Goal: Task Accomplishment & Management: Complete application form

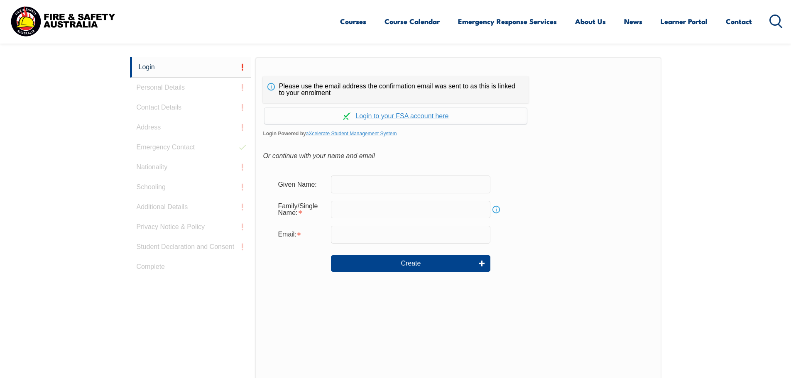
scroll to position [221, 0]
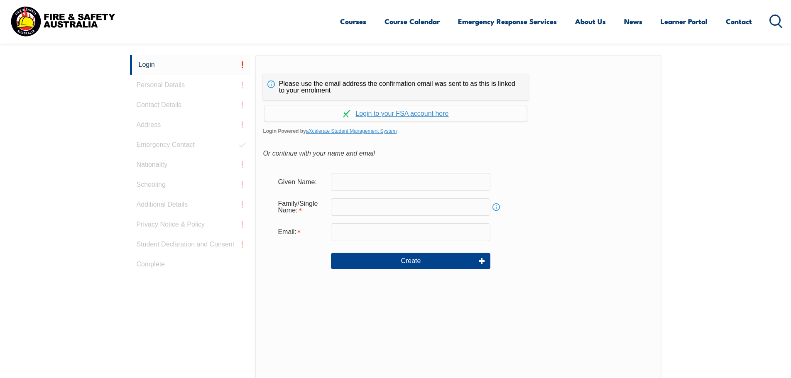
click at [360, 181] on input "text" at bounding box center [410, 181] width 159 height 17
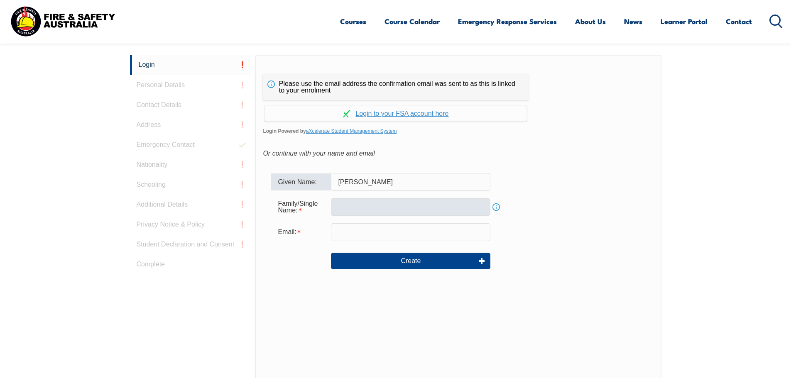
type input "[PERSON_NAME]"
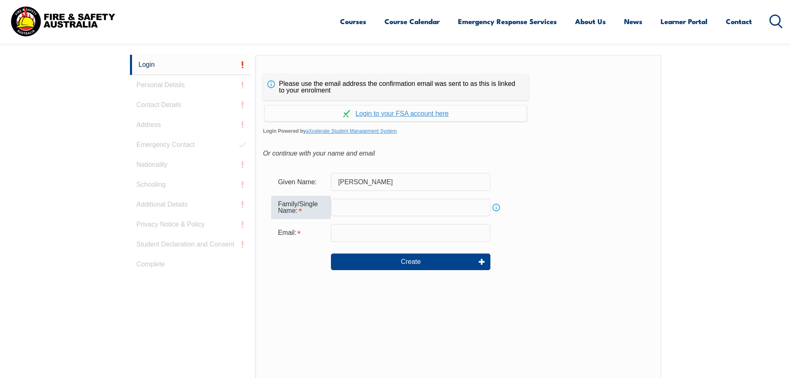
click at [354, 209] on input "text" at bounding box center [410, 207] width 159 height 17
type input "Stead"
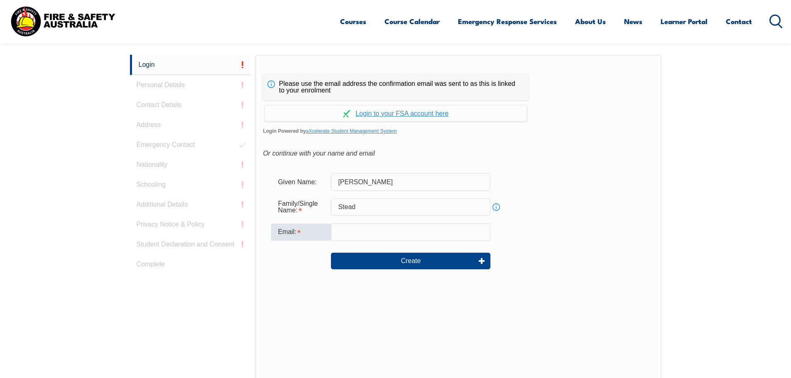
click at [355, 228] on input "email" at bounding box center [410, 231] width 159 height 17
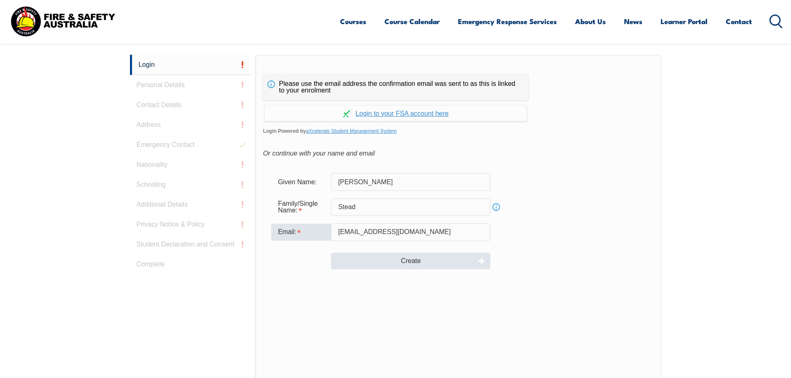
type input "[EMAIL_ADDRESS][DOMAIN_NAME]"
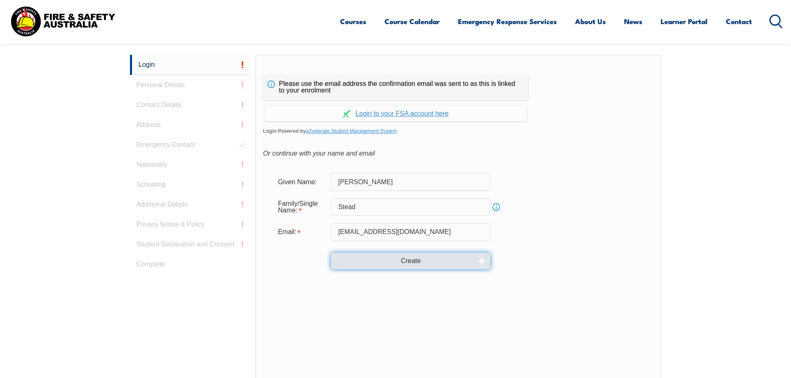
click at [409, 265] on button "Create" at bounding box center [410, 261] width 159 height 17
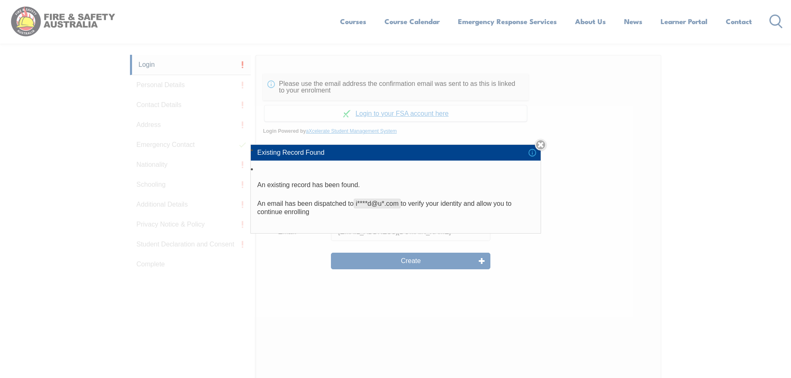
click at [368, 205] on span "i****d@u*.com" at bounding box center [377, 204] width 47 height 10
click at [538, 147] on link "Close" at bounding box center [541, 145] width 12 height 12
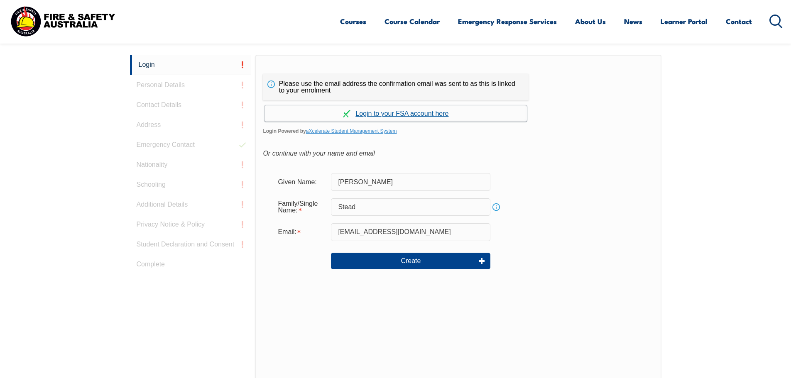
click at [385, 113] on link "Continue with aXcelerate" at bounding box center [395, 113] width 262 height 16
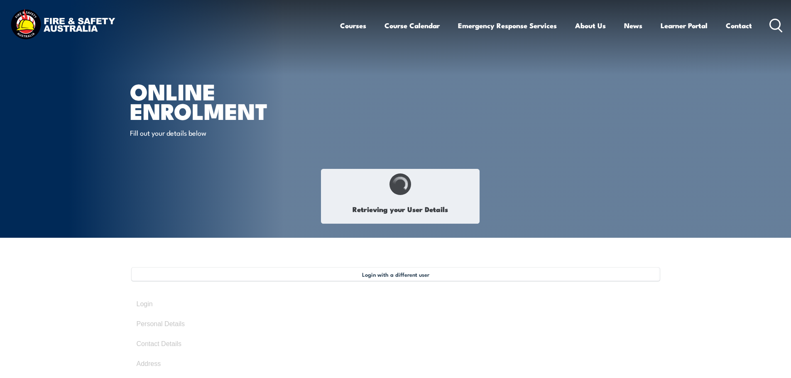
type input "[PERSON_NAME]"
type input "Stead"
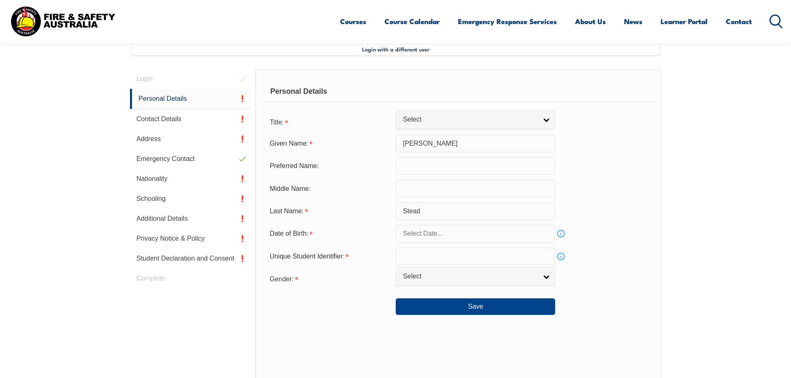
scroll to position [226, 0]
click at [473, 234] on input "text" at bounding box center [475, 232] width 159 height 17
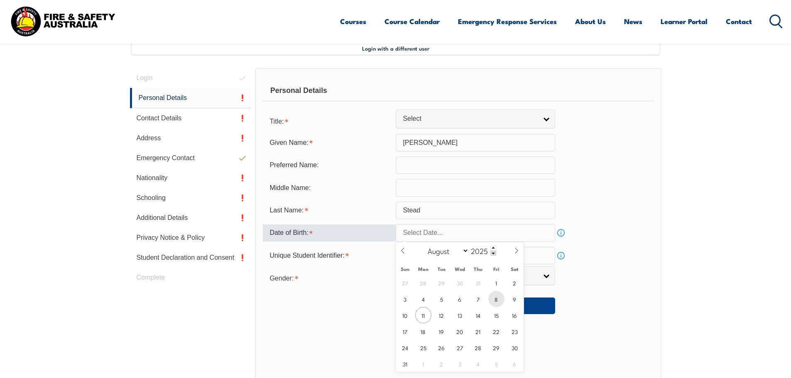
click at [498, 301] on span "8" at bounding box center [496, 299] width 16 height 16
type input "[DATE]"
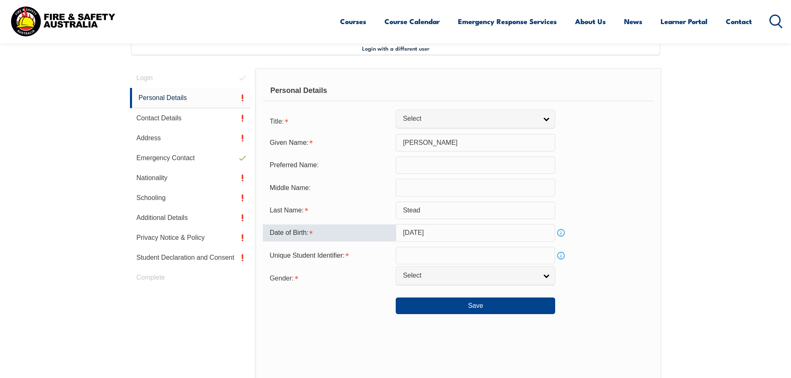
click at [422, 236] on input "[DATE]" at bounding box center [475, 232] width 159 height 17
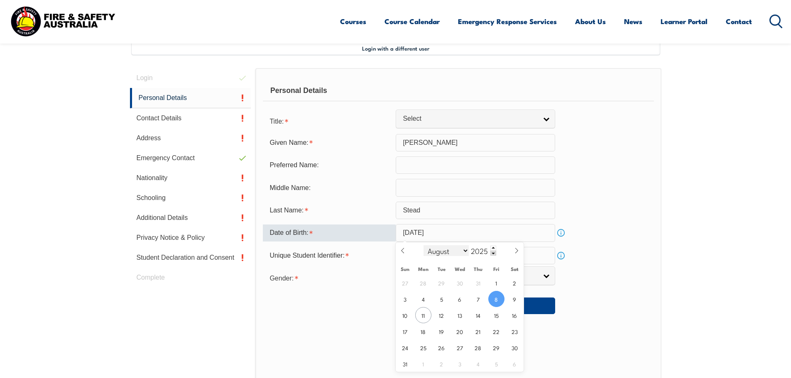
click at [464, 251] on select "January February March April May June July August September October November De…" at bounding box center [445, 250] width 45 height 11
select select "4"
click at [424, 245] on select "January February March April May June July August September October November De…" at bounding box center [445, 250] width 45 height 11
click at [491, 248] on span at bounding box center [493, 248] width 6 height 5
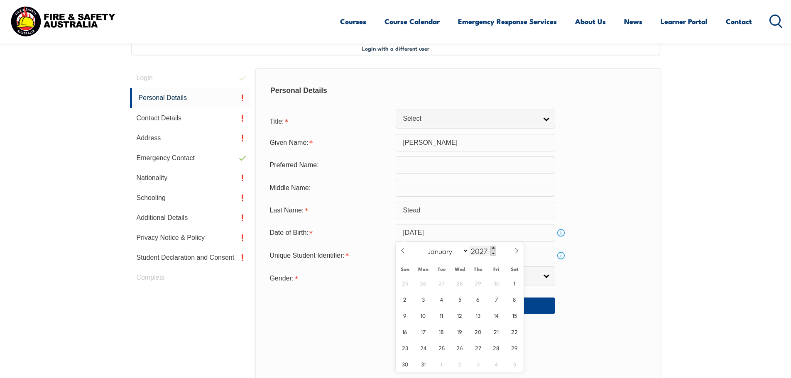
click at [491, 248] on span at bounding box center [493, 248] width 6 height 5
click at [493, 252] on span at bounding box center [493, 253] width 6 height 5
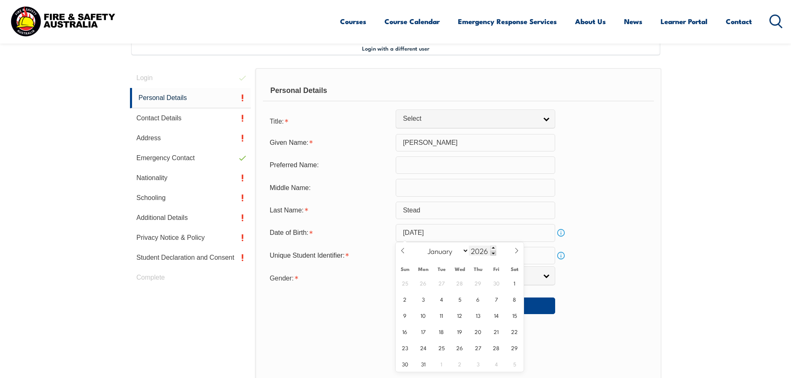
click at [493, 252] on span at bounding box center [493, 253] width 6 height 5
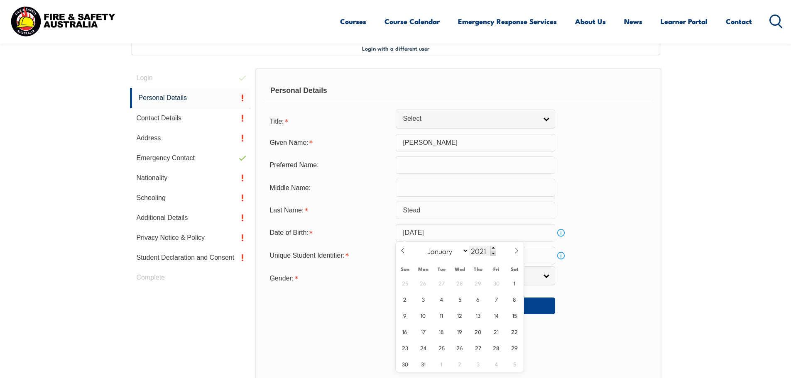
click at [493, 252] on span at bounding box center [493, 253] width 6 height 5
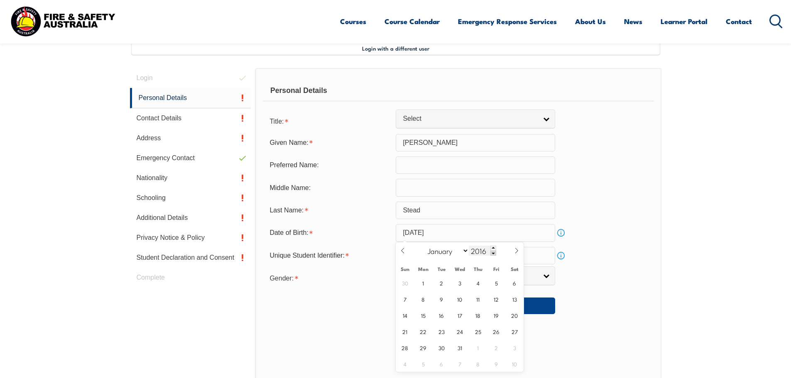
click at [493, 252] on span at bounding box center [493, 253] width 6 height 5
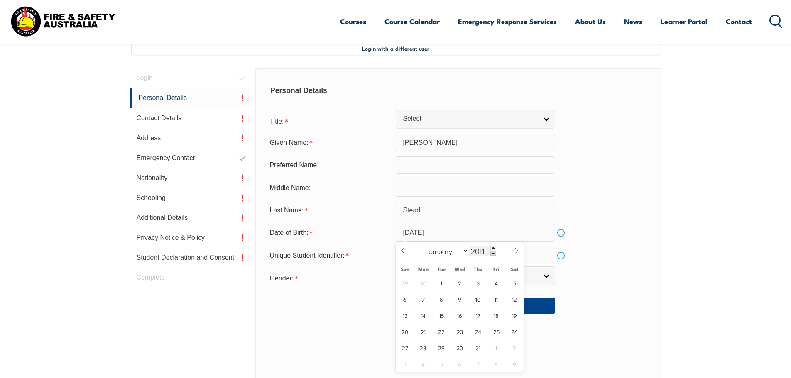
click at [493, 252] on span at bounding box center [493, 253] width 6 height 5
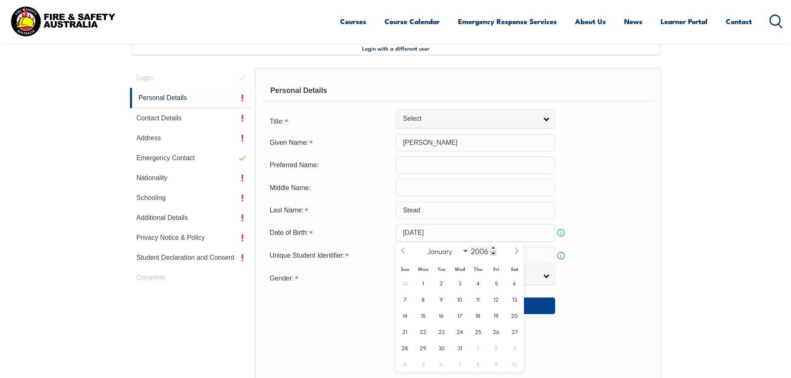
click at [493, 252] on span at bounding box center [493, 253] width 6 height 5
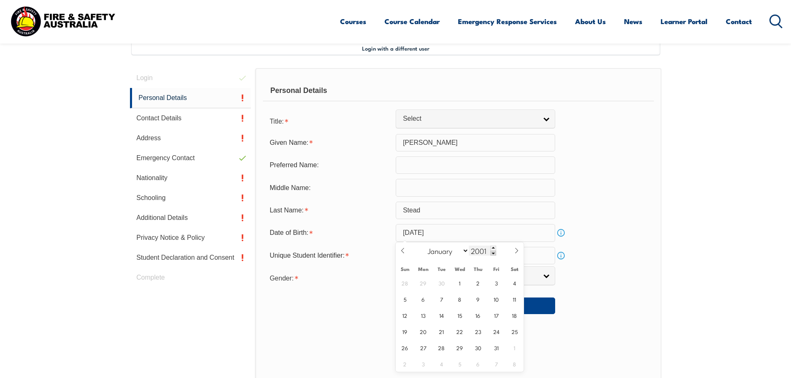
click at [493, 252] on span at bounding box center [493, 253] width 6 height 5
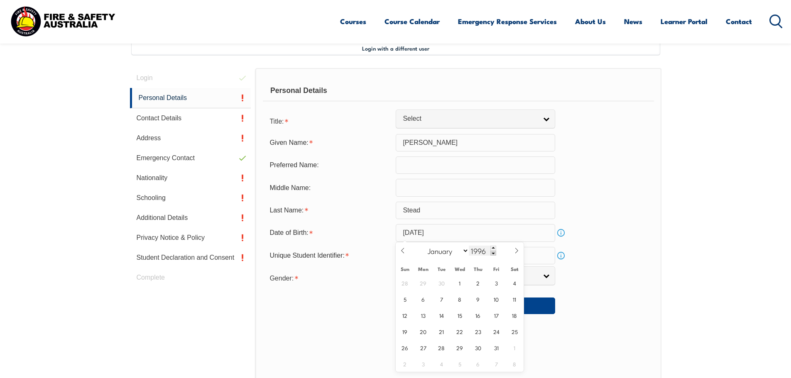
click at [493, 252] on span at bounding box center [493, 253] width 6 height 5
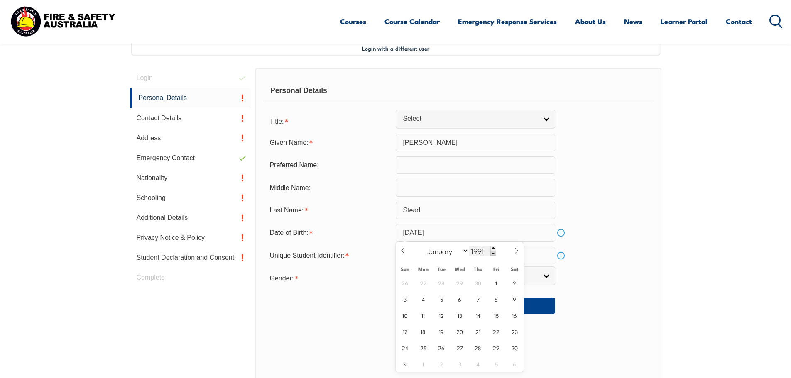
click at [493, 252] on span at bounding box center [493, 253] width 6 height 5
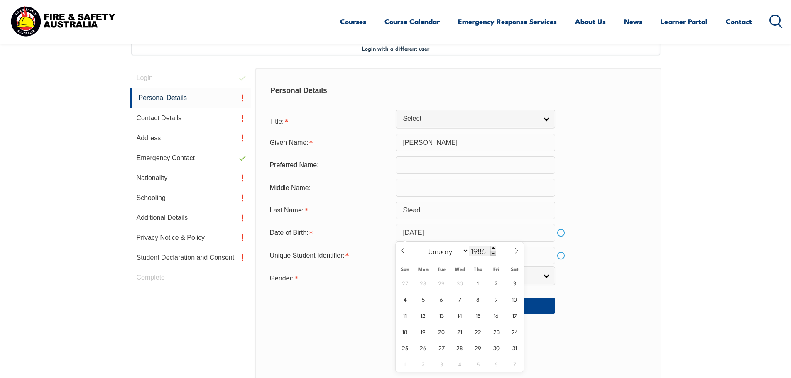
click at [493, 252] on span at bounding box center [493, 253] width 6 height 5
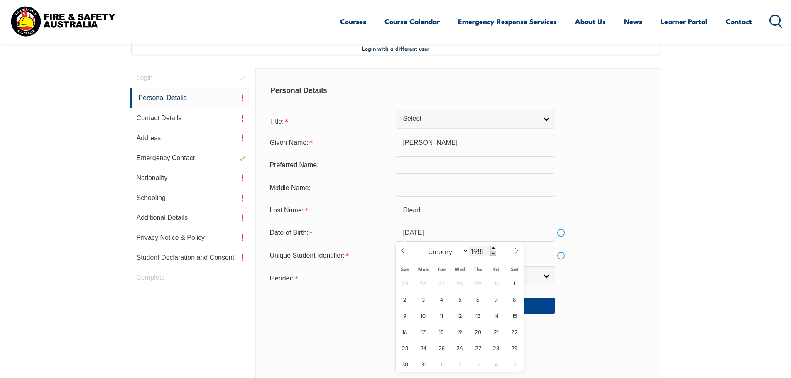
click at [493, 252] on span at bounding box center [493, 253] width 6 height 5
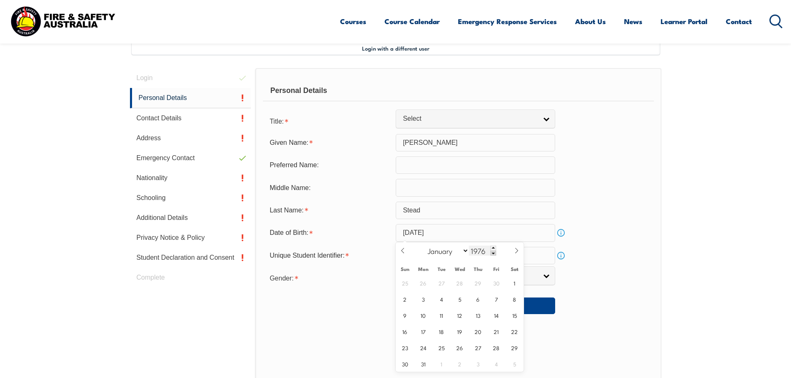
click at [493, 252] on span at bounding box center [493, 253] width 6 height 5
type input "1974"
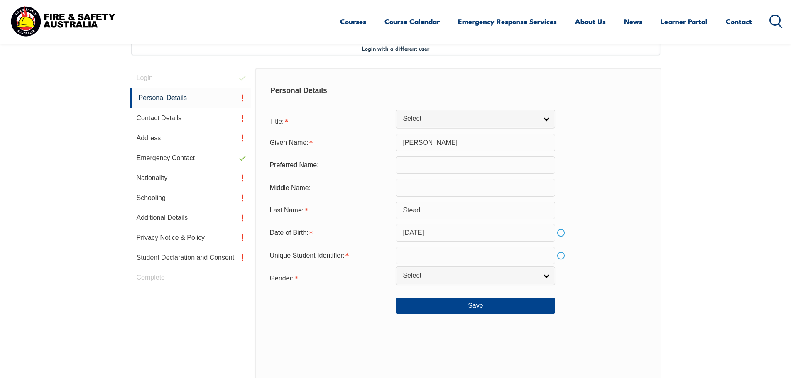
click at [576, 278] on div "Gender: Male Female Other Select" at bounding box center [458, 277] width 391 height 17
click at [432, 238] on input "[DATE]" at bounding box center [475, 232] width 159 height 17
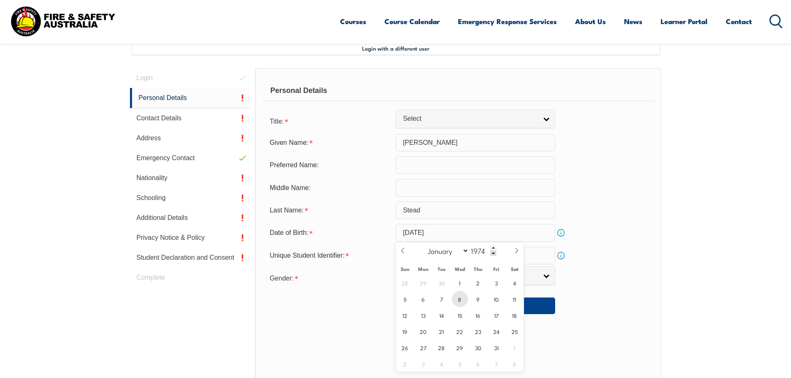
click at [461, 302] on span "8" at bounding box center [460, 299] width 16 height 16
type input "May 8, 1974"
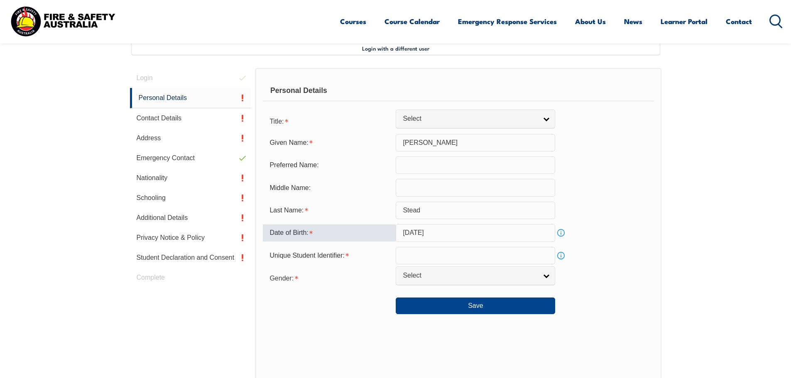
click at [441, 233] on input "May 8, 1974" at bounding box center [475, 232] width 159 height 17
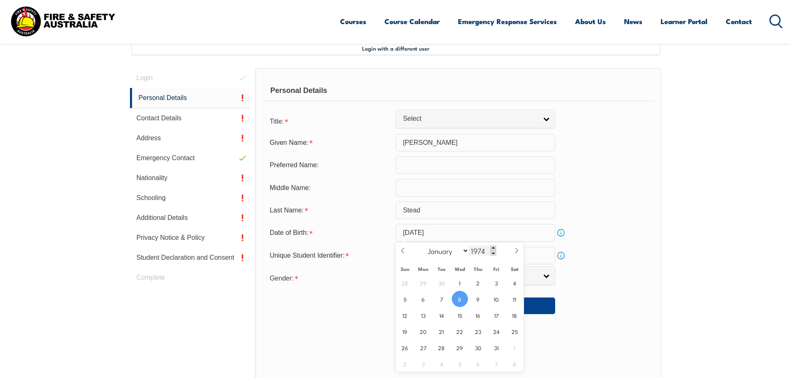
click at [492, 247] on span at bounding box center [493, 248] width 6 height 5
click at [575, 301] on div "Save" at bounding box center [458, 302] width 391 height 23
click at [466, 237] on input "May 8, 1974" at bounding box center [475, 232] width 159 height 17
click at [493, 247] on span at bounding box center [493, 248] width 6 height 5
click at [492, 252] on span at bounding box center [493, 253] width 6 height 5
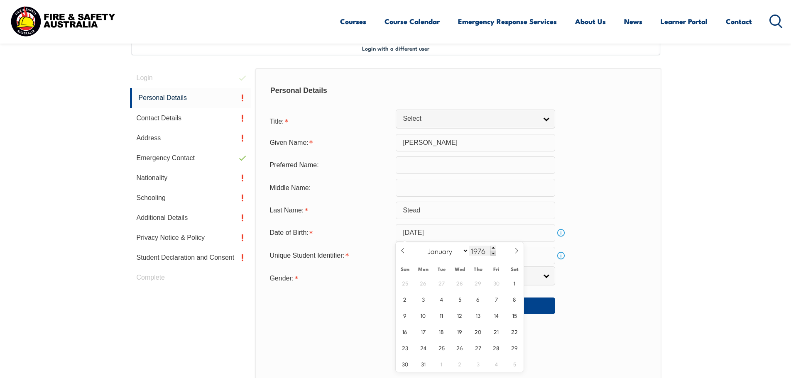
type input "1975"
click at [479, 252] on input "1975" at bounding box center [482, 251] width 27 height 10
click at [442, 297] on span "6" at bounding box center [441, 299] width 16 height 16
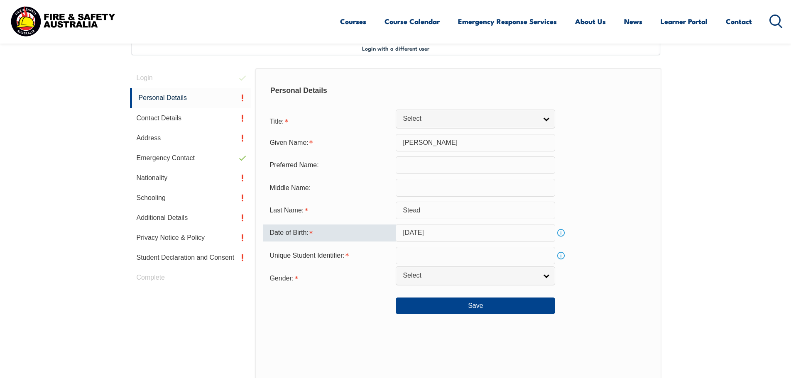
click at [421, 232] on input "May 6, 1975" at bounding box center [475, 232] width 159 height 17
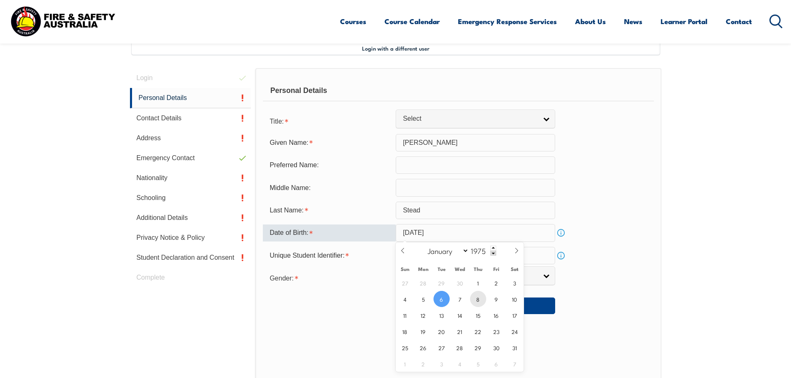
click at [482, 301] on span "8" at bounding box center [478, 299] width 16 height 16
type input "May 8, 1975"
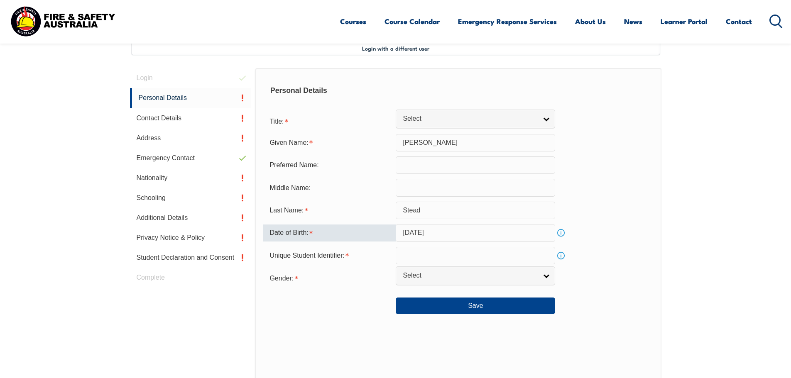
click at [413, 257] on input "text" at bounding box center [475, 255] width 159 height 17
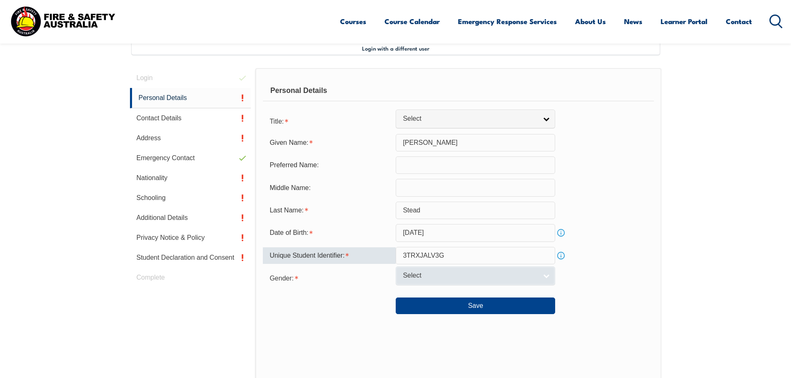
type input "3TRXJALV3G"
click at [550, 274] on link "Select" at bounding box center [475, 276] width 159 height 19
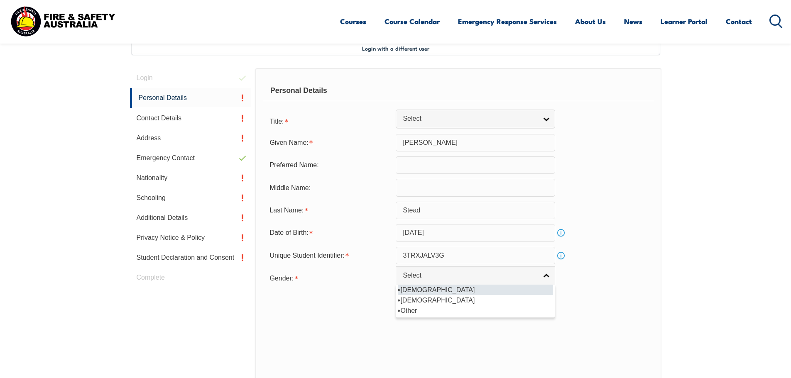
click at [504, 289] on li "[DEMOGRAPHIC_DATA]" at bounding box center [475, 290] width 155 height 10
select select "M"
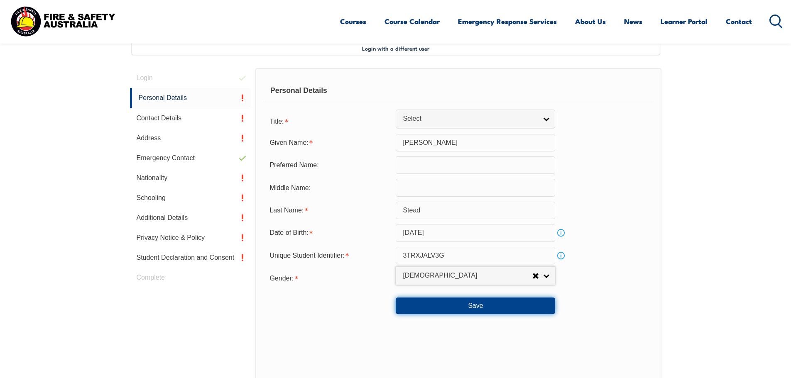
click at [477, 303] on button "Save" at bounding box center [475, 306] width 159 height 17
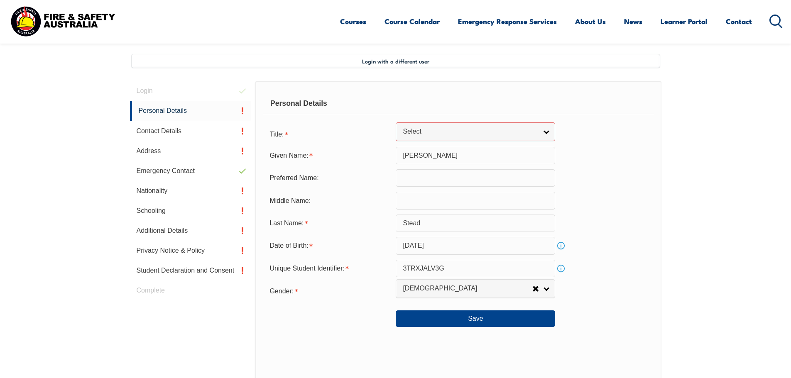
scroll to position [164, 0]
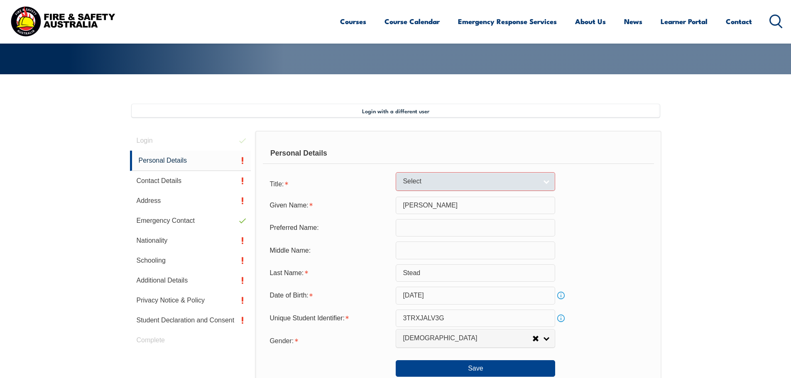
click at [552, 179] on link "Select" at bounding box center [475, 181] width 159 height 19
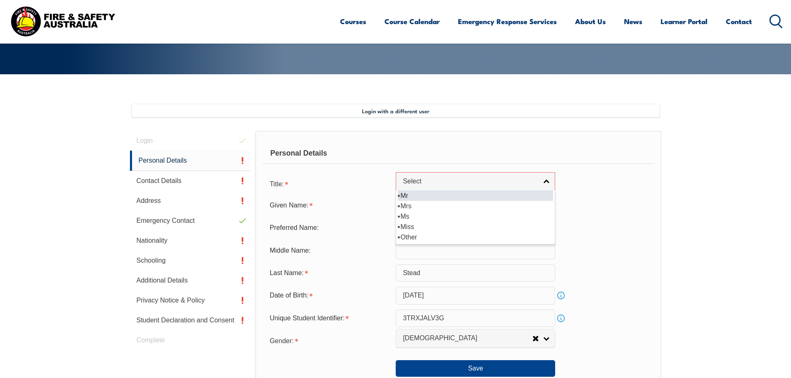
click at [404, 196] on li "Mr" at bounding box center [475, 196] width 155 height 10
select select "Mr"
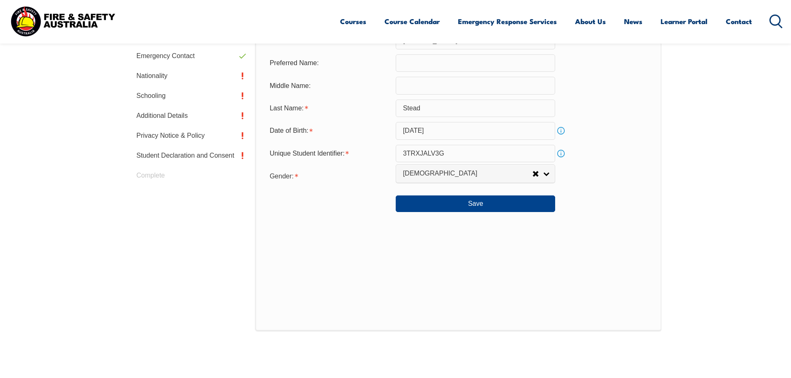
scroll to position [345, 0]
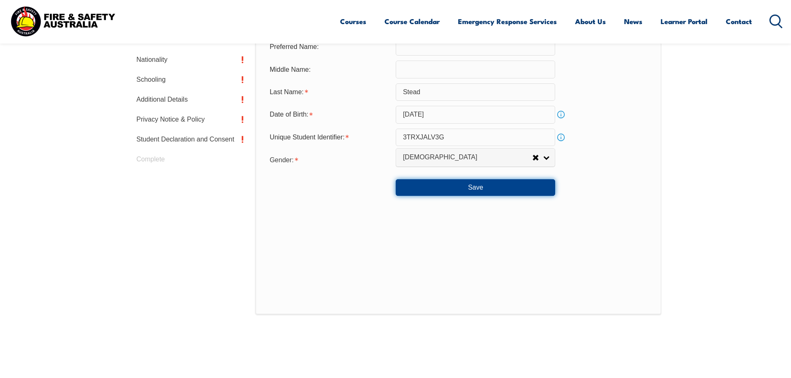
click at [474, 186] on button "Save" at bounding box center [475, 187] width 159 height 17
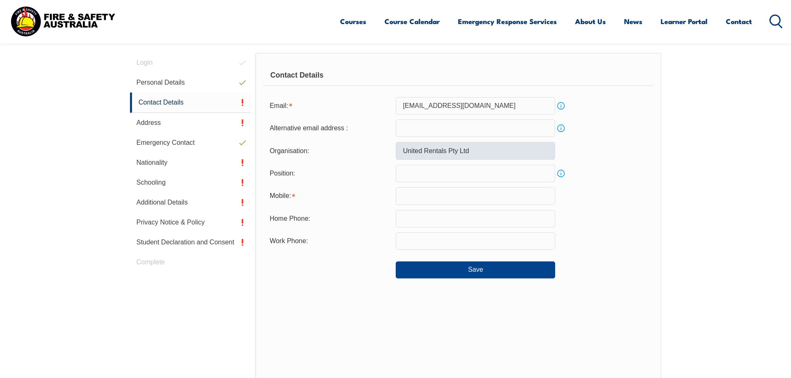
scroll to position [226, 0]
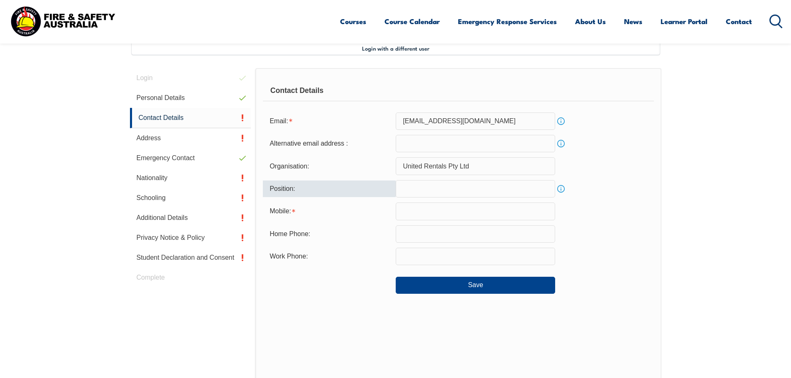
click at [408, 190] on input "text" at bounding box center [475, 188] width 159 height 17
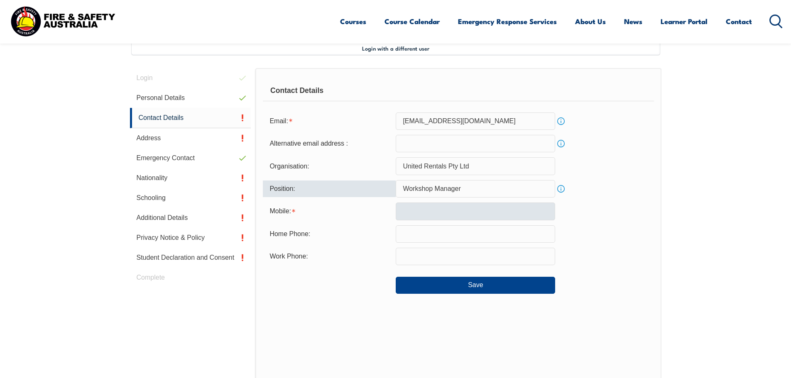
type input "Workshop Manager"
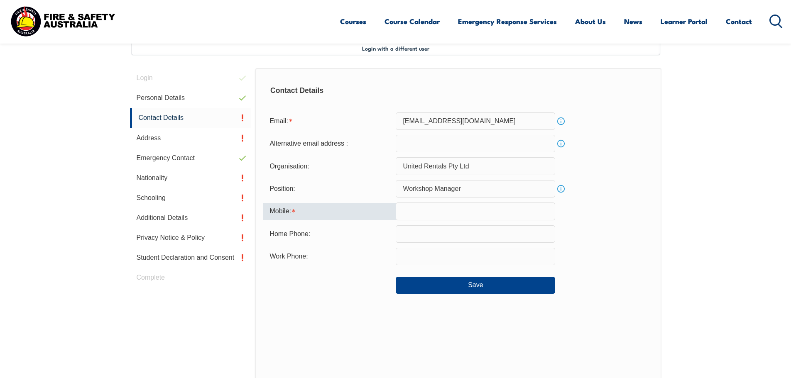
click at [420, 211] on input "text" at bounding box center [475, 211] width 159 height 17
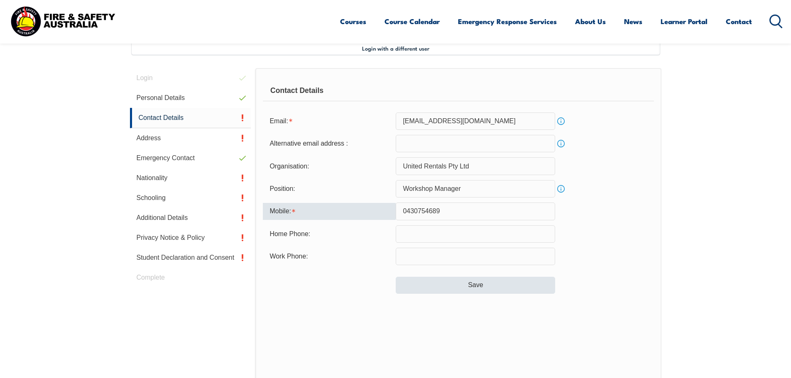
type input "0430754689"
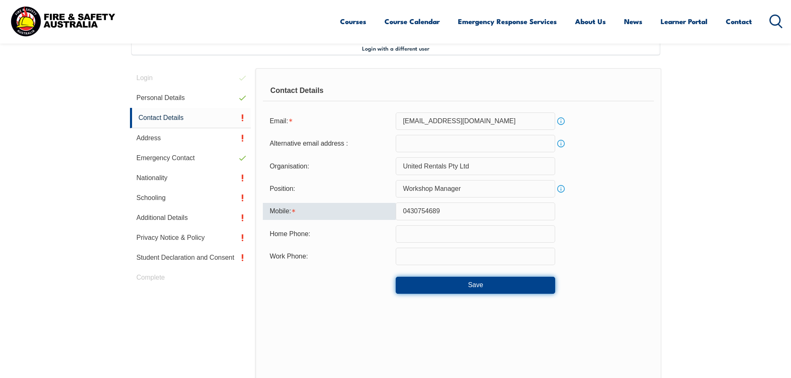
click at [472, 283] on button "Save" at bounding box center [475, 285] width 159 height 17
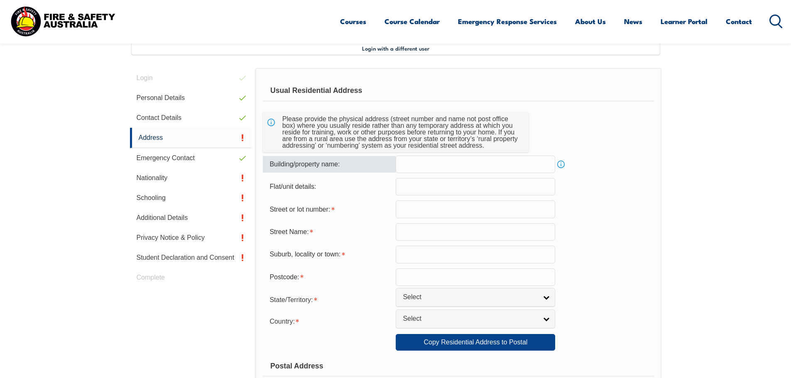
click at [423, 168] on input "text" at bounding box center [475, 164] width 159 height 17
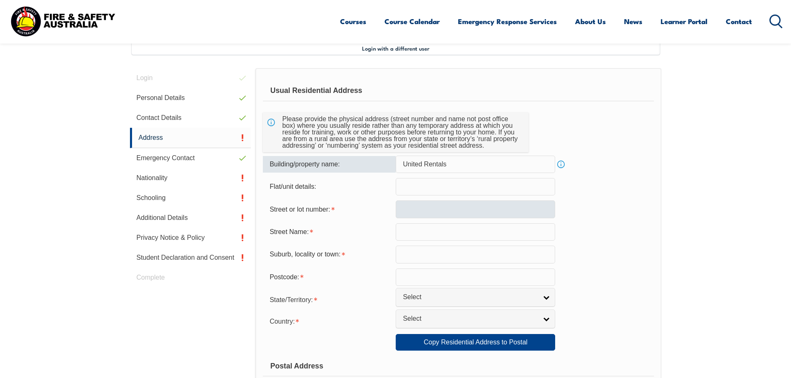
type input "United Rentals"
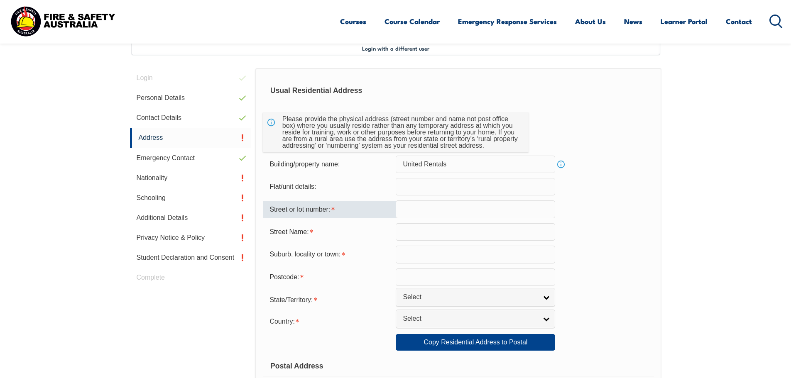
click at [433, 201] on input "text" at bounding box center [475, 209] width 159 height 17
type input "354"
click at [425, 232] on input "text" at bounding box center [475, 231] width 159 height 17
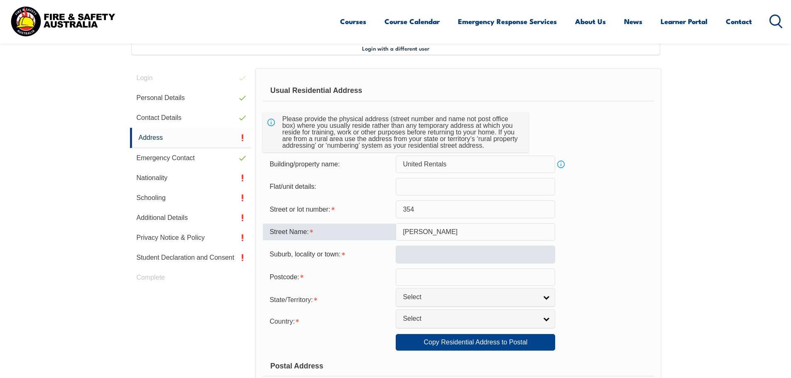
type input "[PERSON_NAME]"
click at [431, 256] on input "text" at bounding box center [475, 254] width 159 height 17
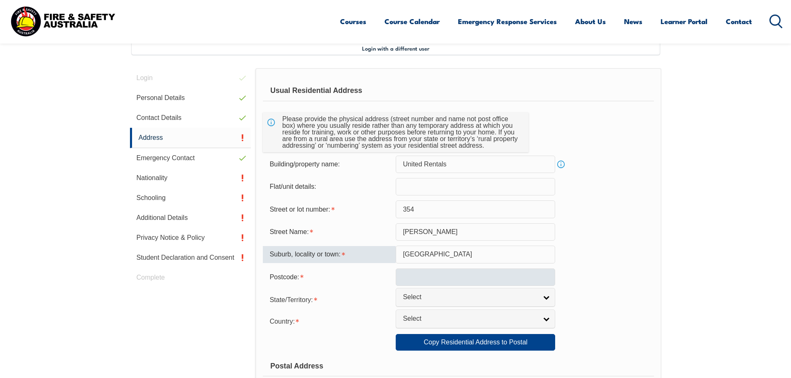
type input "[GEOGRAPHIC_DATA]"
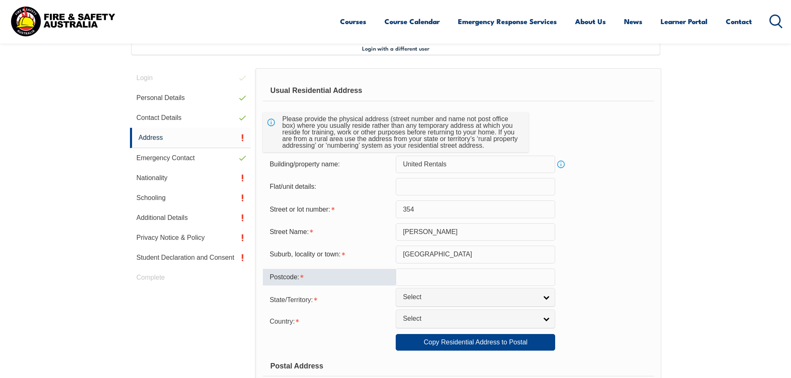
click at [429, 281] on input "text" at bounding box center [475, 277] width 159 height 17
type input "2200"
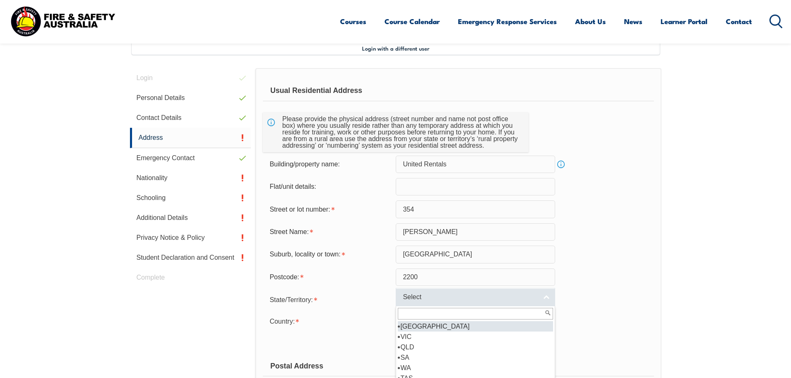
click at [423, 296] on span "Select" at bounding box center [470, 297] width 135 height 9
click at [411, 328] on li "[GEOGRAPHIC_DATA]" at bounding box center [475, 326] width 155 height 10
select select "[GEOGRAPHIC_DATA]"
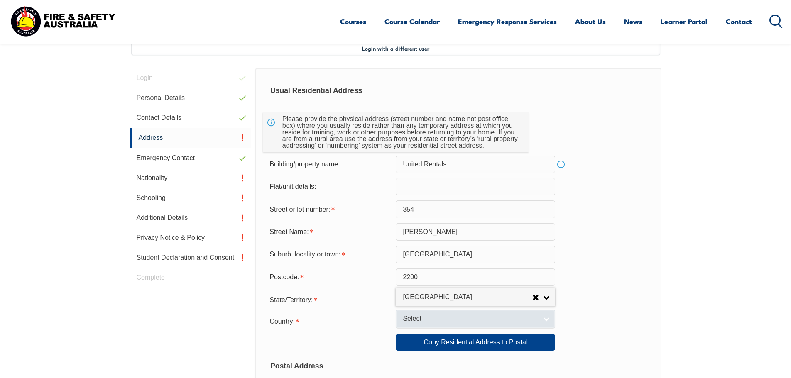
click at [412, 321] on span "Select" at bounding box center [470, 319] width 135 height 9
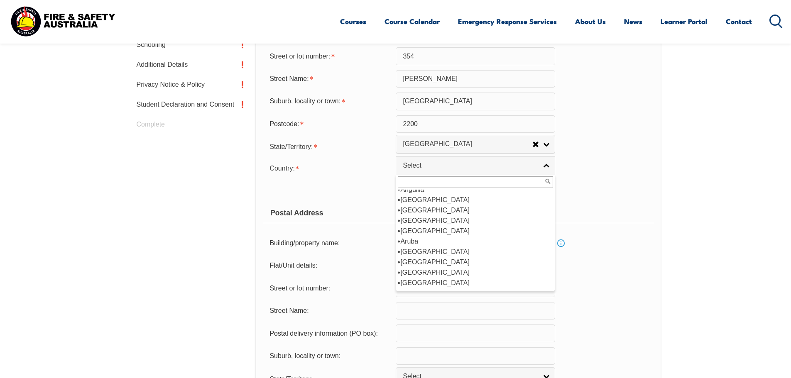
scroll to position [87, 0]
click at [407, 245] on li "[GEOGRAPHIC_DATA]" at bounding box center [475, 242] width 155 height 10
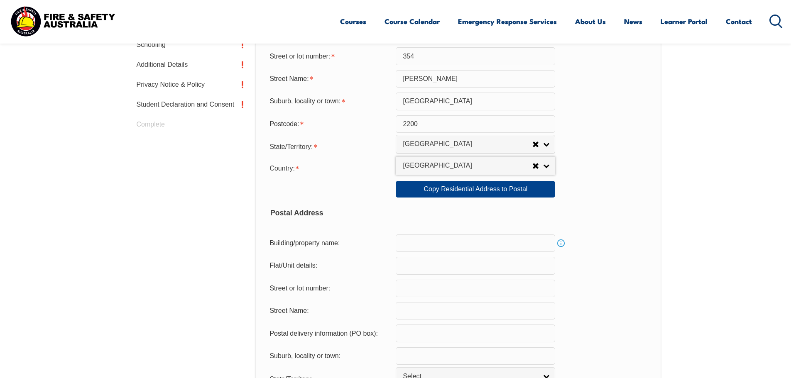
select select "1101"
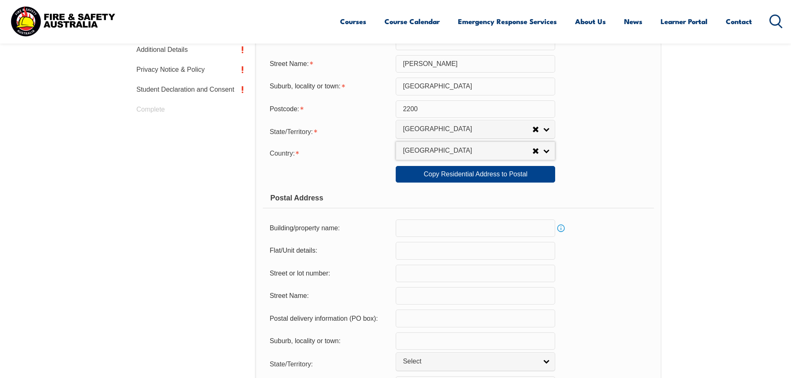
scroll to position [274, 0]
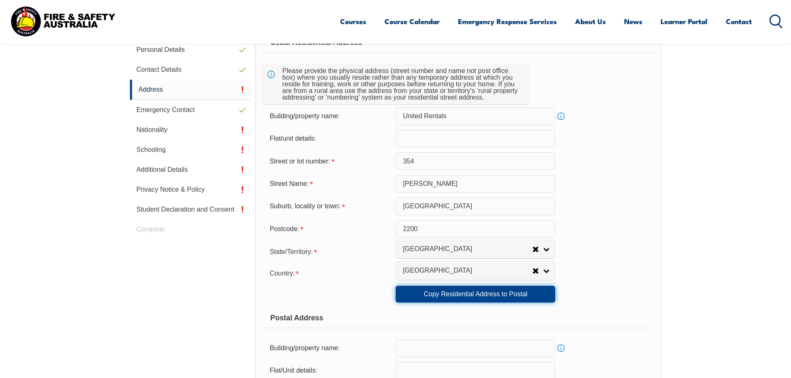
click at [450, 291] on link "Copy Residential Address to Postal" at bounding box center [475, 294] width 159 height 17
type input "United Rentals"
type input "354"
type input "[PERSON_NAME]"
type input "[GEOGRAPHIC_DATA]"
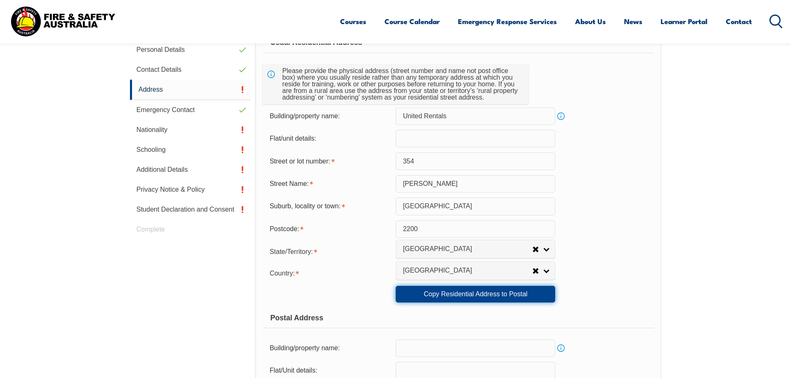
select select "[GEOGRAPHIC_DATA]"
type input "2200"
select select "1101"
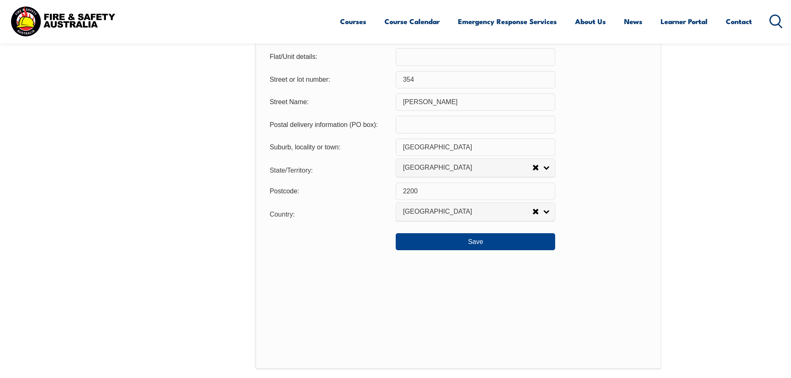
scroll to position [590, 0]
click at [476, 245] on button "Save" at bounding box center [475, 240] width 159 height 17
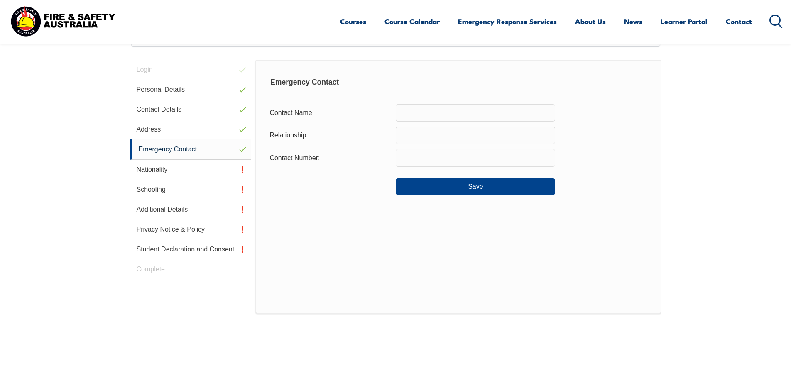
scroll to position [226, 0]
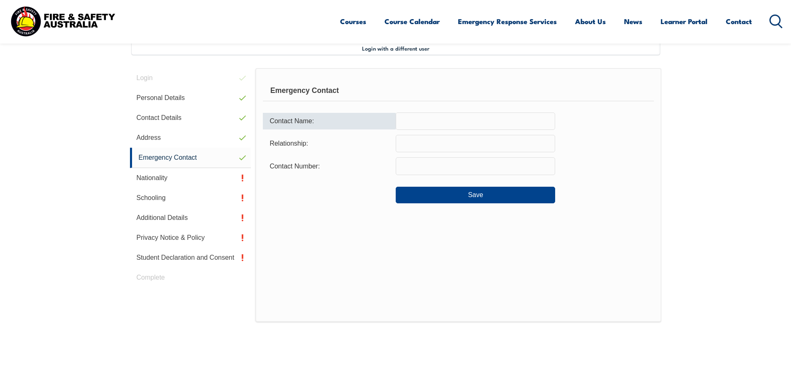
click at [421, 119] on input "text" at bounding box center [475, 121] width 159 height 17
type input "Phil Rosser"
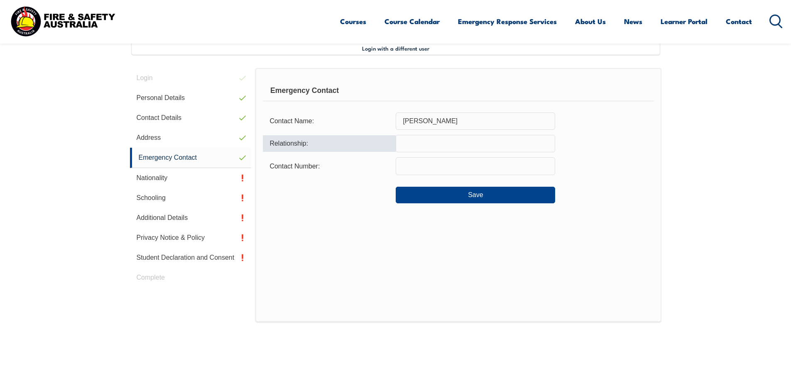
click at [414, 142] on input "text" at bounding box center [475, 143] width 159 height 17
type input ":"
type input "Leading Hand"
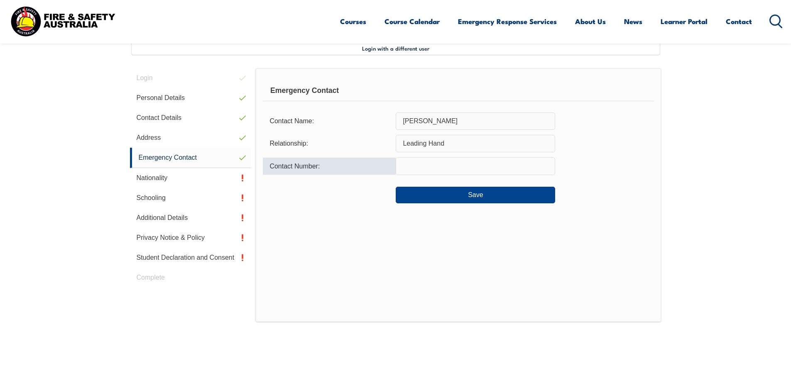
click at [446, 168] on input "text" at bounding box center [475, 165] width 159 height 17
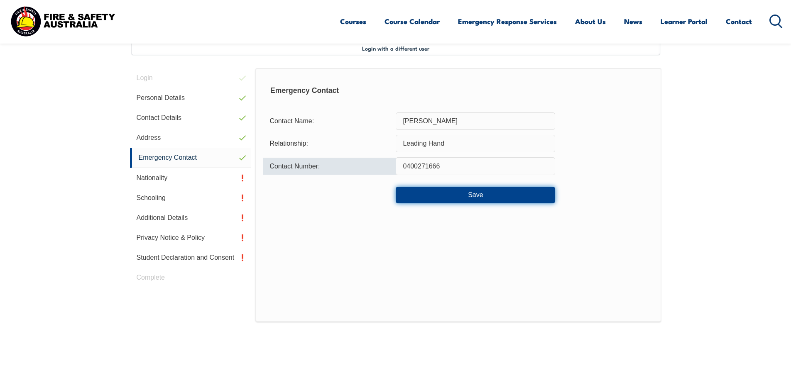
click at [475, 193] on button "Save" at bounding box center [475, 195] width 159 height 17
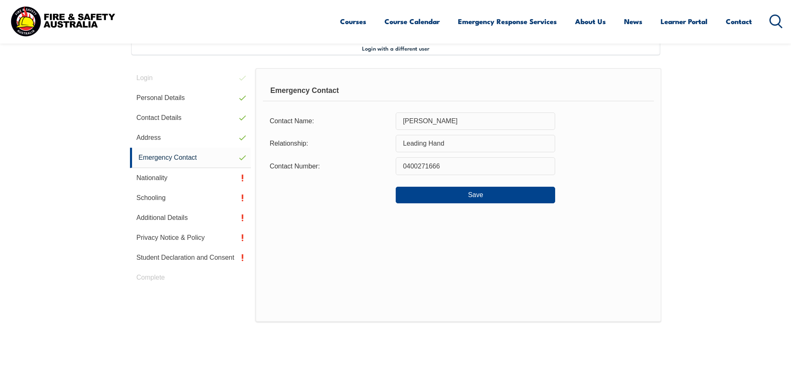
click at [455, 163] on input "0400271666" at bounding box center [475, 165] width 159 height 17
type input "0"
click at [445, 144] on input "Leading Hand" at bounding box center [475, 143] width 159 height 17
type input "L"
click at [442, 123] on input "Phil Rosser" at bounding box center [475, 121] width 159 height 17
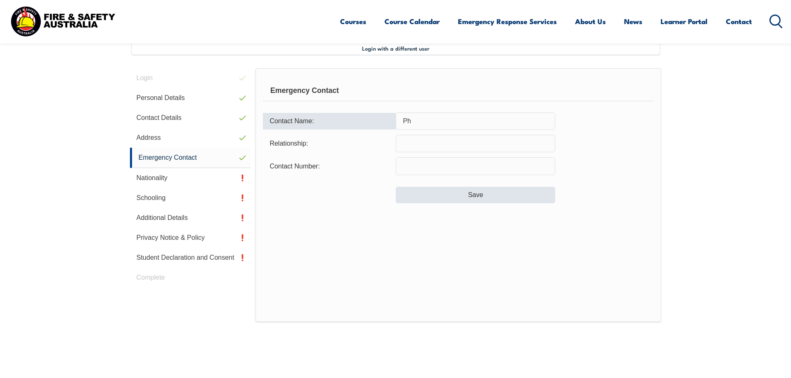
type input "P"
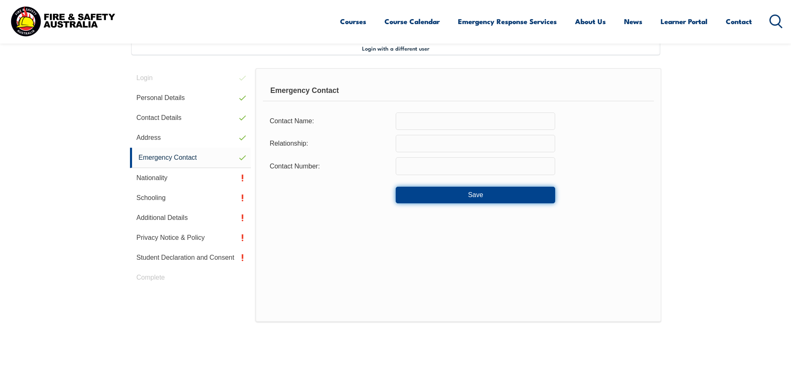
click at [466, 194] on button "Save" at bounding box center [475, 195] width 159 height 17
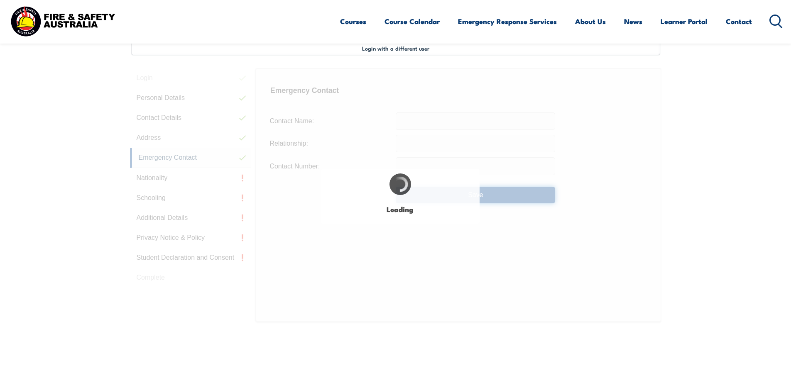
type input "Phil Rosser"
type input "Leading Hand"
type input "0400271666"
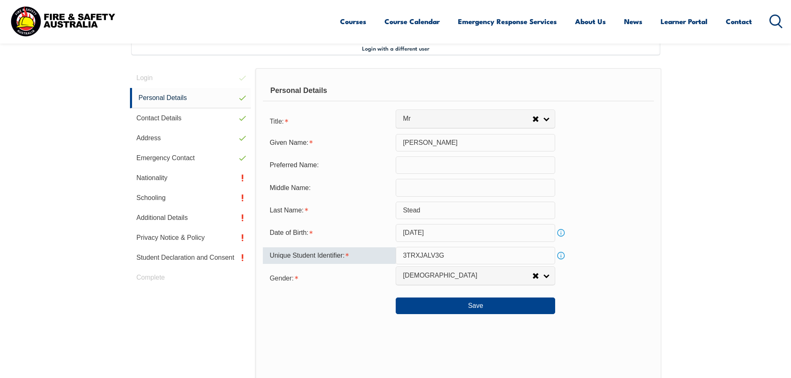
click at [455, 255] on input "3TRXJALV3G" at bounding box center [475, 255] width 159 height 17
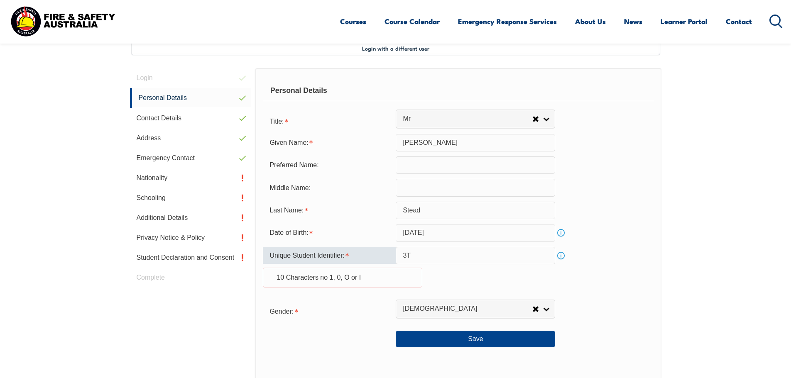
type input "3"
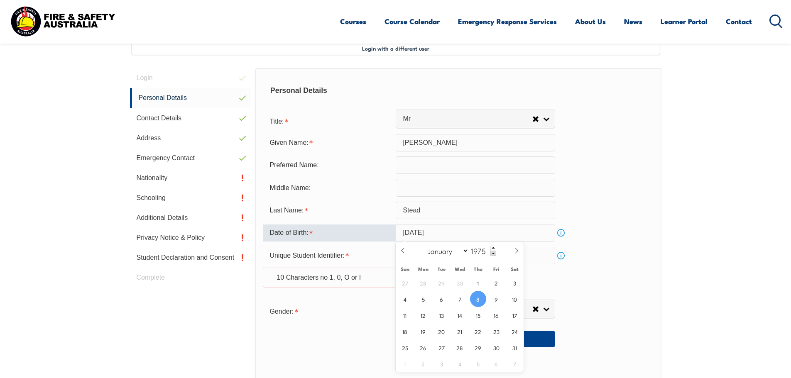
click at [442, 228] on input "May 8, 1975" at bounding box center [475, 232] width 159 height 17
type input "2025"
select select "7"
click at [570, 299] on form "Title: Mr Mrs Ms Miss Other Mr Given Name: Ian Preferred Name: Middle Name: Las…" at bounding box center [458, 230] width 391 height 235
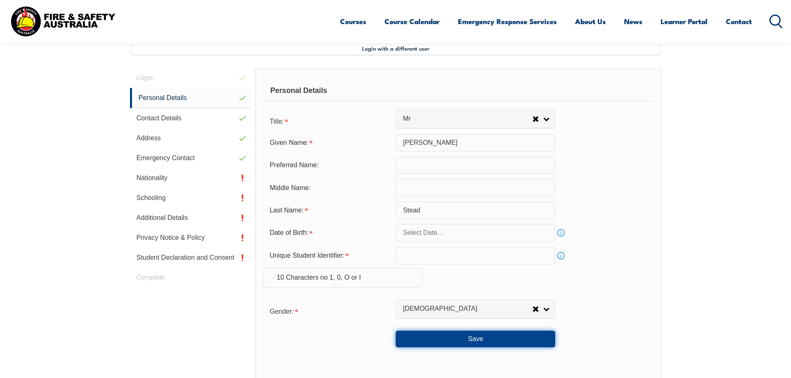
click at [477, 341] on button "Save" at bounding box center [475, 339] width 159 height 17
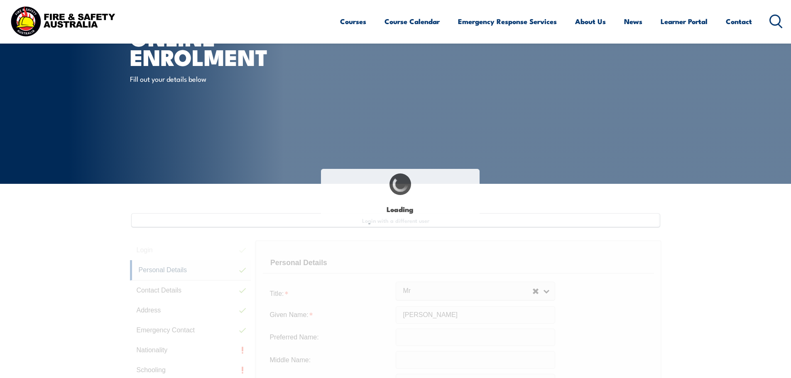
type input "May 8, 1975"
type input "3TRXJALV3G"
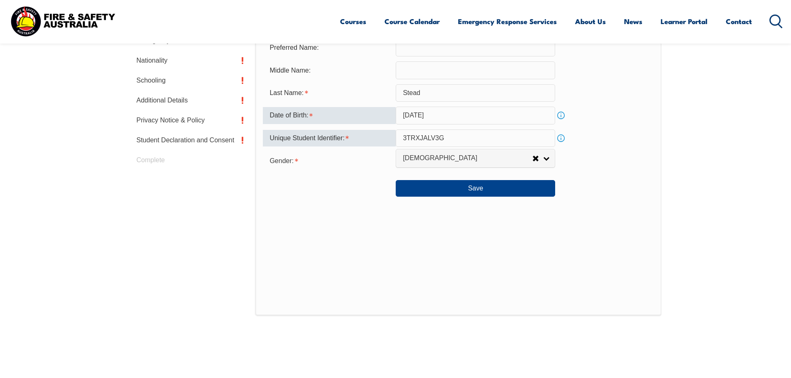
scroll to position [346, 0]
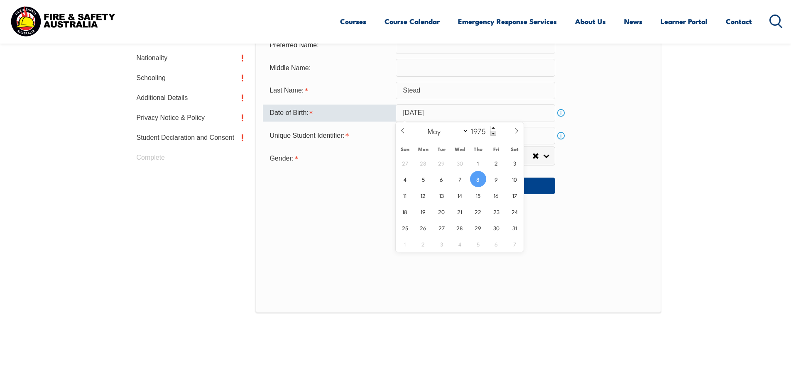
click at [446, 114] on input "May 8, 1975" at bounding box center [475, 112] width 159 height 17
click at [492, 132] on span at bounding box center [493, 133] width 6 height 5
click at [492, 130] on span at bounding box center [493, 128] width 6 height 5
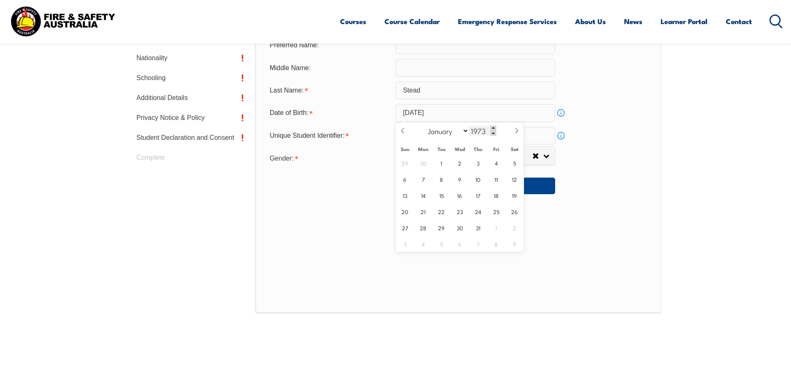
click at [492, 130] on span at bounding box center [493, 128] width 6 height 5
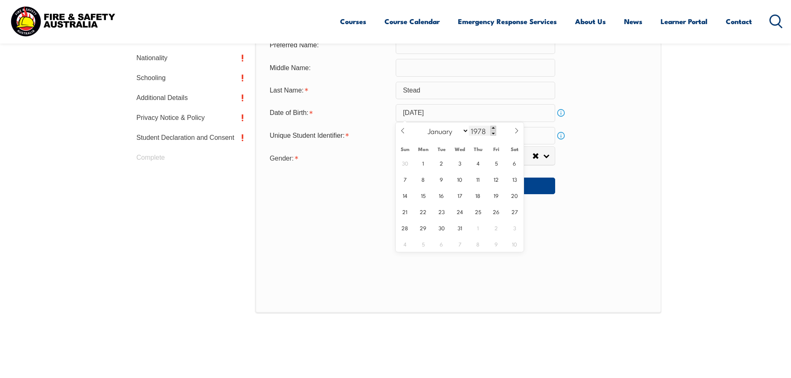
click at [492, 130] on span at bounding box center [493, 128] width 6 height 5
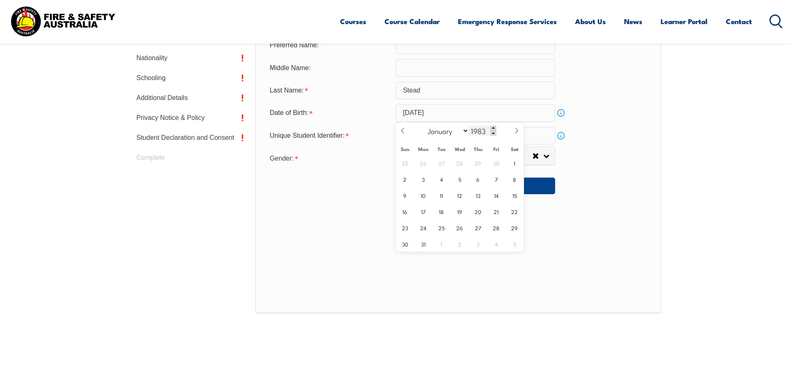
click at [492, 130] on span at bounding box center [493, 128] width 6 height 5
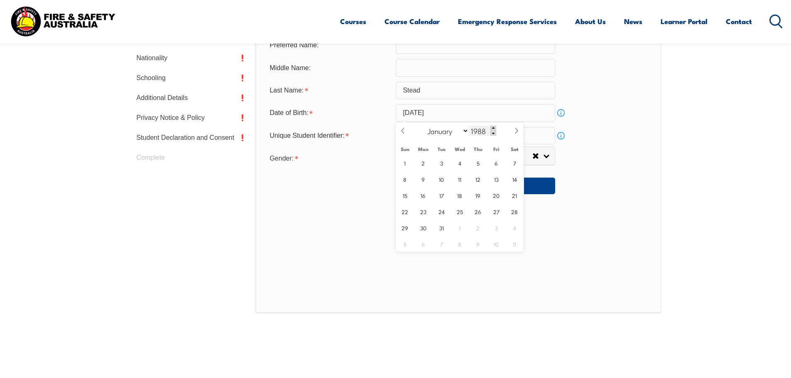
click at [492, 130] on span at bounding box center [493, 128] width 6 height 5
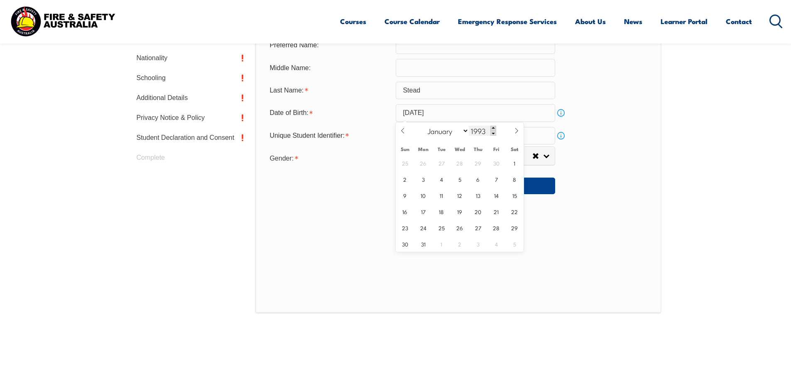
click at [492, 130] on span at bounding box center [493, 128] width 6 height 5
click at [492, 129] on span at bounding box center [493, 128] width 6 height 5
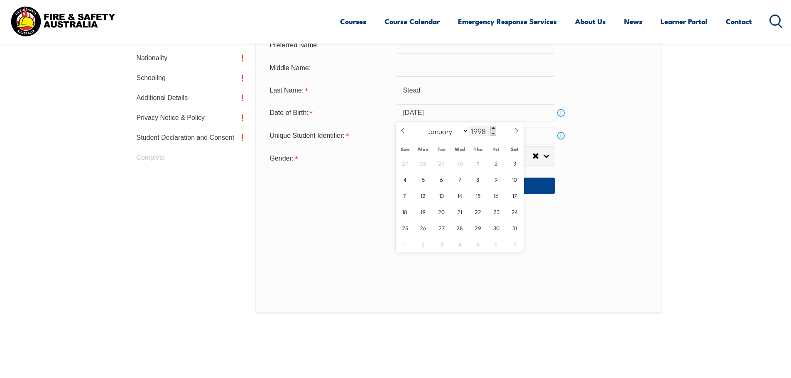
click at [492, 129] on span at bounding box center [493, 128] width 6 height 5
click at [492, 128] on span at bounding box center [493, 128] width 6 height 5
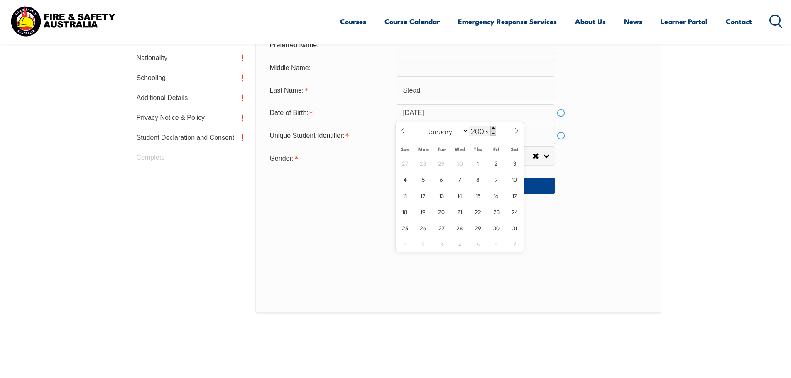
click at [492, 128] on span at bounding box center [493, 128] width 6 height 5
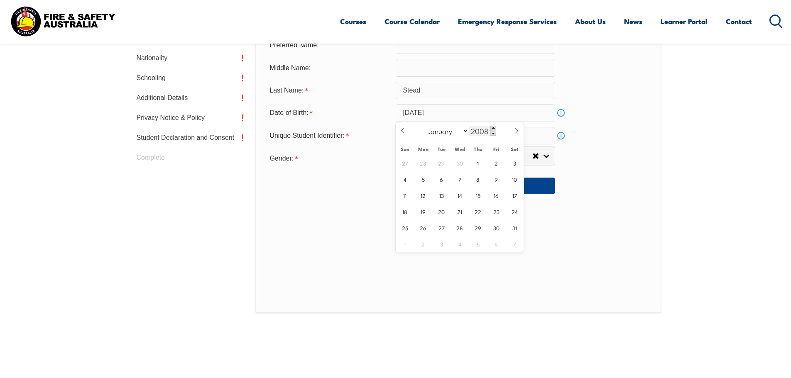
click at [492, 128] on span at bounding box center [493, 128] width 6 height 5
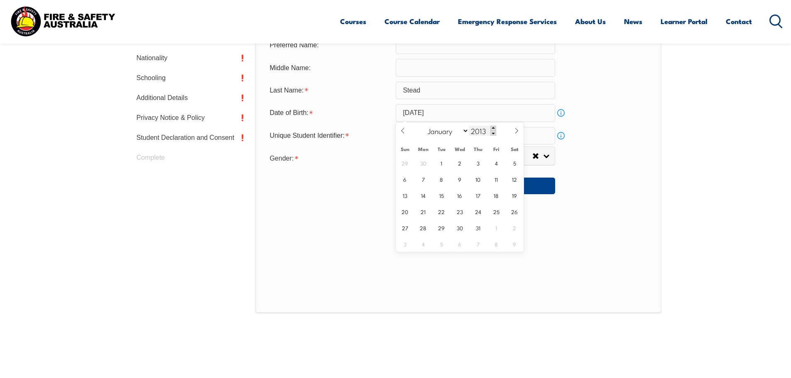
click at [492, 128] on span at bounding box center [493, 128] width 6 height 5
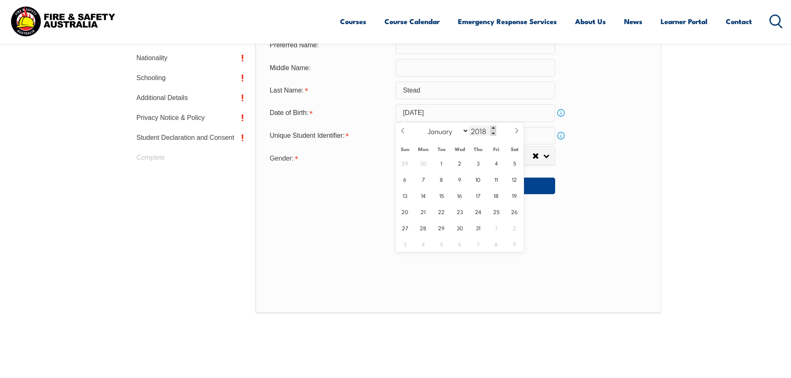
click at [492, 128] on span at bounding box center [493, 128] width 6 height 5
click at [492, 127] on span at bounding box center [493, 128] width 6 height 5
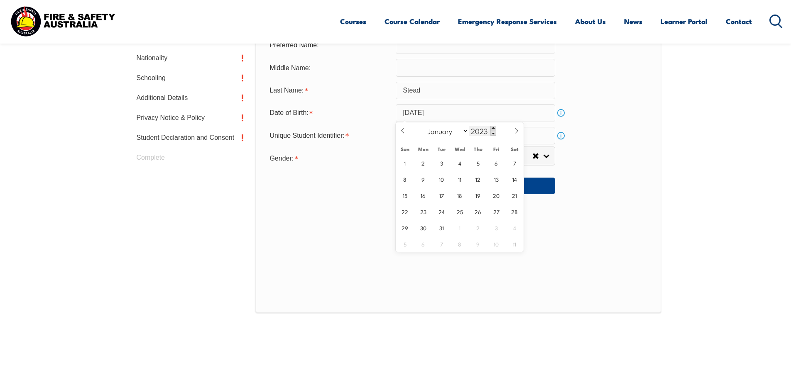
click at [492, 127] on span at bounding box center [493, 128] width 6 height 5
click at [492, 126] on span at bounding box center [493, 128] width 6 height 5
click at [493, 131] on span at bounding box center [493, 133] width 6 height 5
type input "2025"
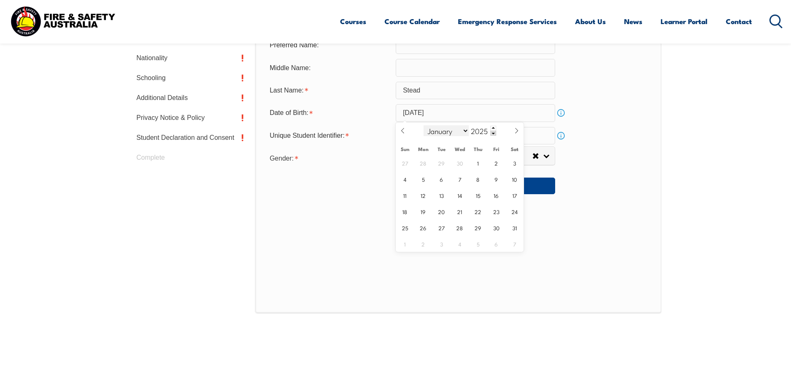
click at [465, 132] on select "January February March April May June July August September October November De…" at bounding box center [445, 130] width 45 height 11
select select "7"
click at [424, 125] on select "January February March April May June July August September October November De…" at bounding box center [445, 130] width 45 height 11
click at [499, 184] on span "8" at bounding box center [496, 179] width 16 height 16
type input "[DATE]"
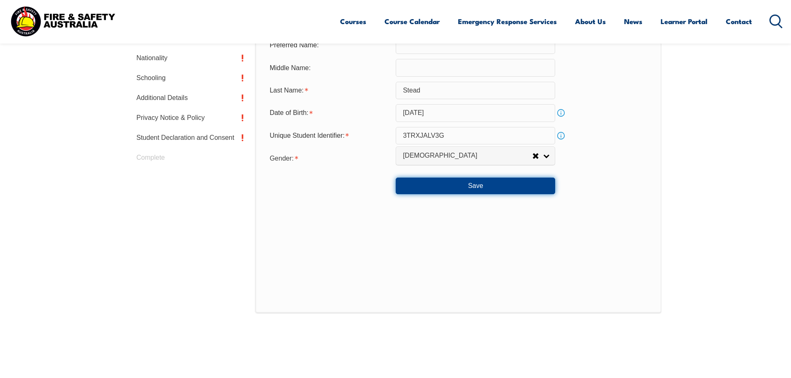
click at [481, 182] on button "Save" at bounding box center [475, 186] width 159 height 17
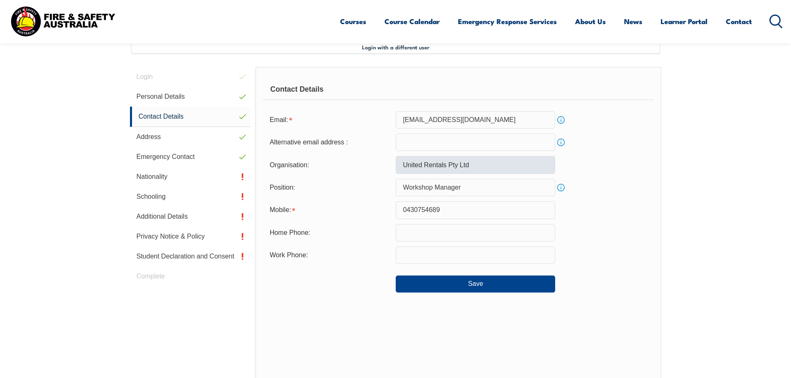
scroll to position [226, 0]
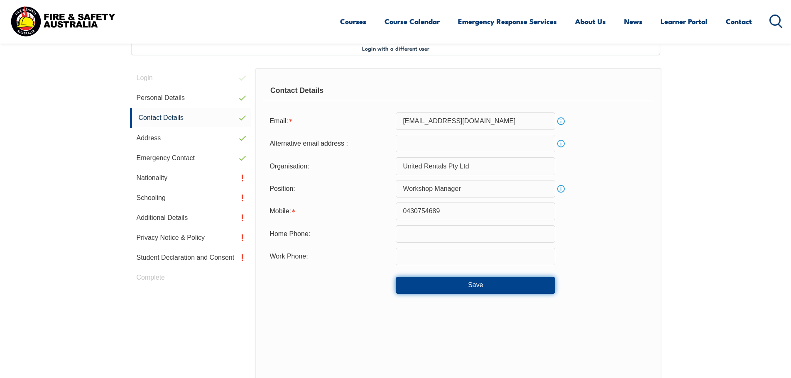
click at [477, 290] on button "Save" at bounding box center [475, 285] width 159 height 17
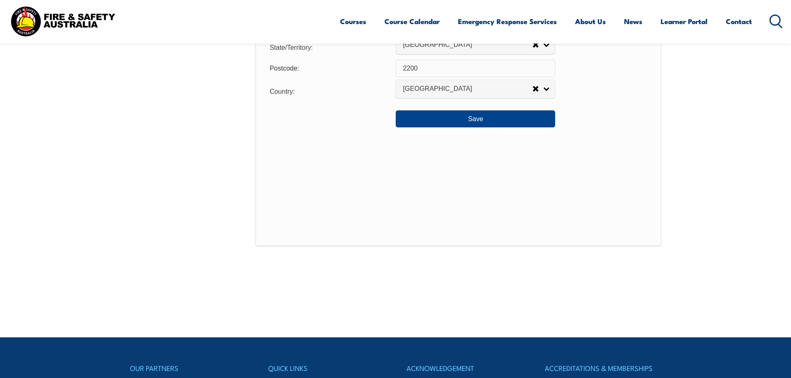
scroll to position [714, 0]
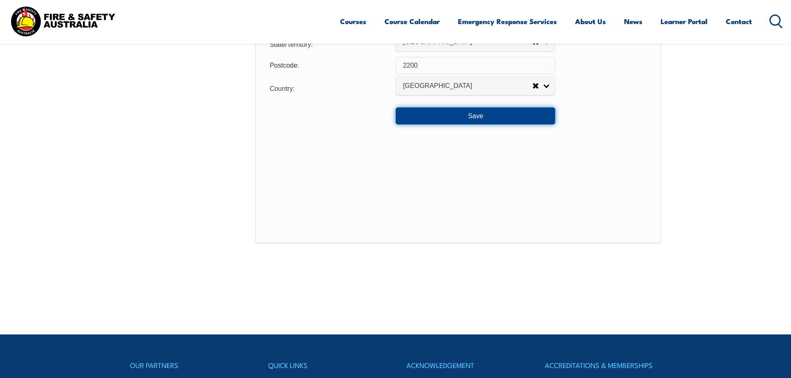
click at [485, 121] on button "Save" at bounding box center [475, 116] width 159 height 17
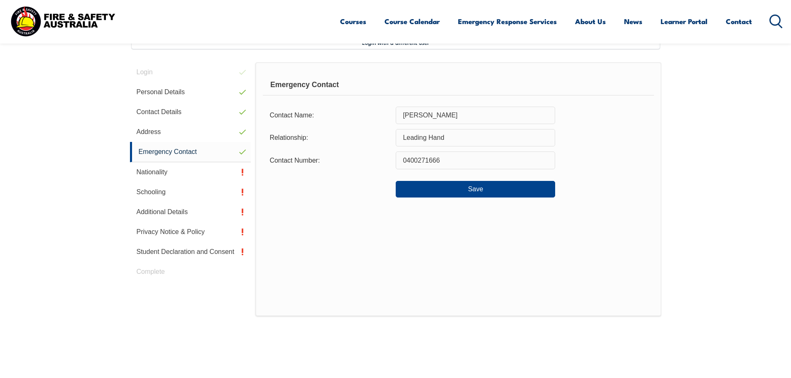
scroll to position [226, 0]
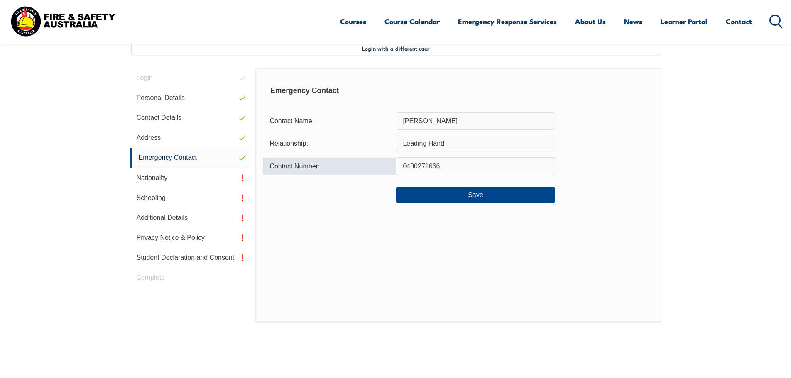
click at [446, 169] on input "0400271666" at bounding box center [475, 165] width 159 height 17
type input "0"
click at [449, 145] on input "Leading Hand" at bounding box center [475, 143] width 159 height 17
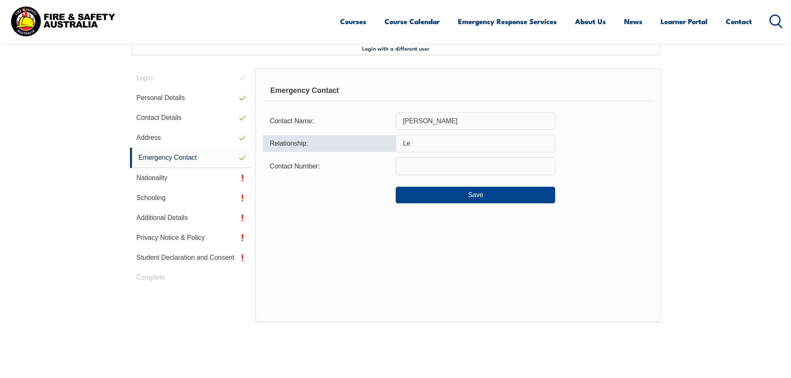
type input "L"
click at [440, 119] on input "Phil Rosser" at bounding box center [475, 121] width 159 height 17
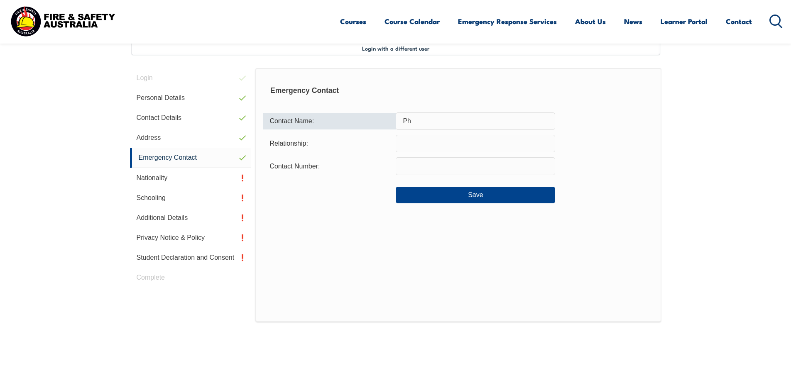
type input "P"
type input "y"
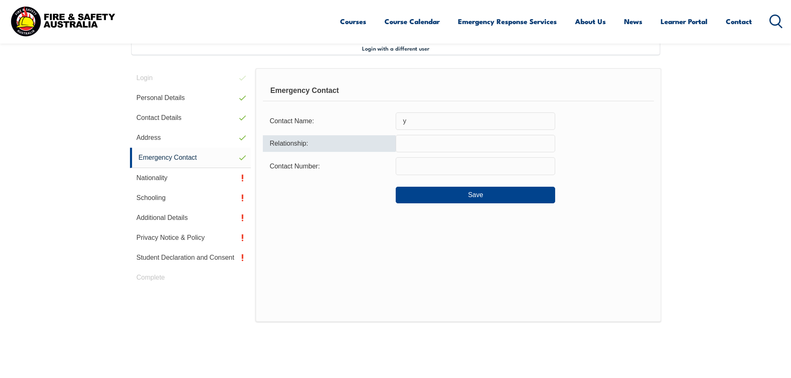
click at [416, 144] on input "text" at bounding box center [475, 143] width 159 height 17
type input "y"
click at [406, 164] on input "text" at bounding box center [475, 165] width 159 height 17
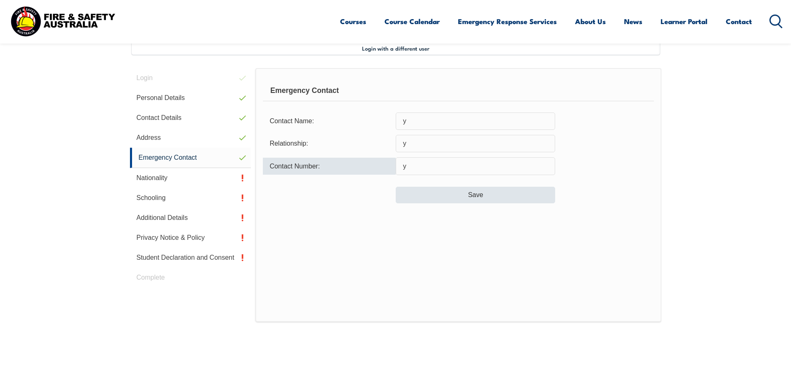
type input "y"
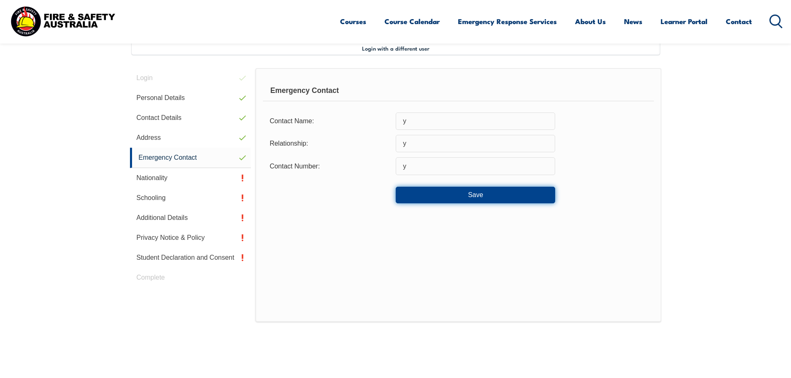
click at [481, 195] on button "Save" at bounding box center [475, 195] width 159 height 17
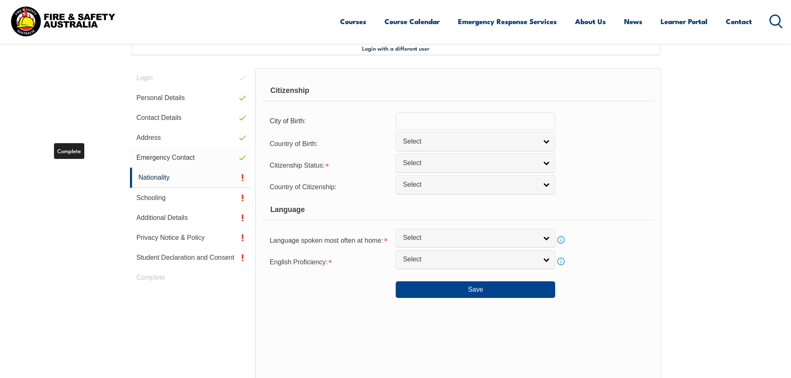
click at [154, 158] on link "Emergency Contact" at bounding box center [190, 158] width 121 height 20
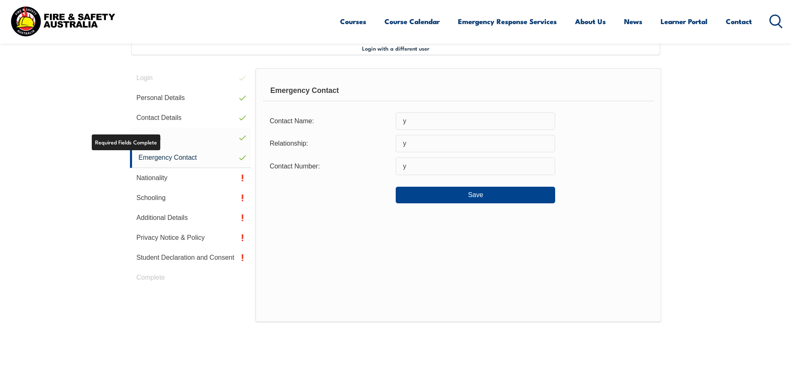
click at [184, 132] on link "Address" at bounding box center [190, 138] width 121 height 20
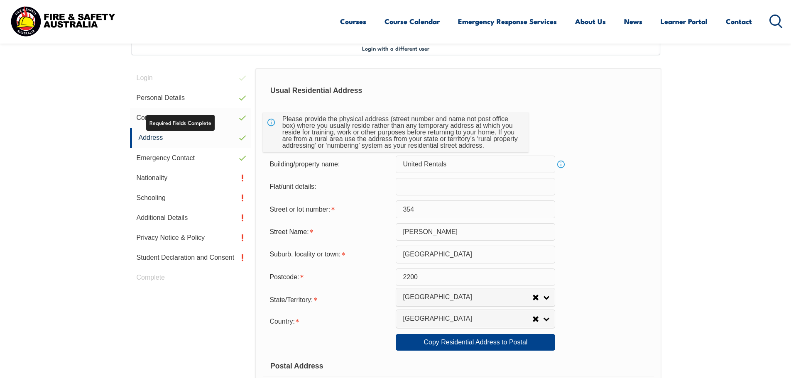
click at [140, 114] on link "Contact Details" at bounding box center [190, 118] width 121 height 20
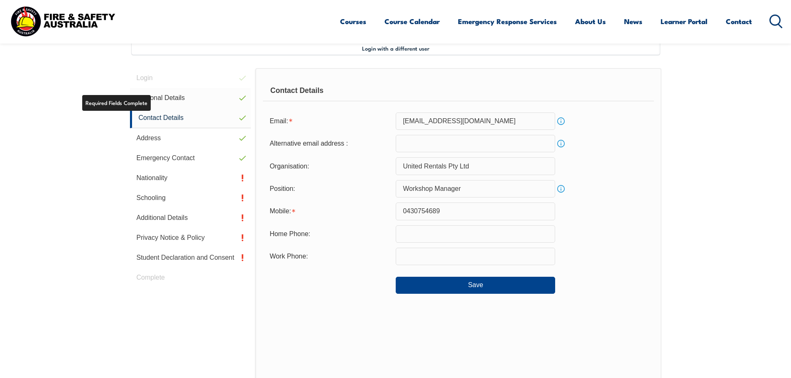
click at [169, 98] on link "Personal Details" at bounding box center [190, 98] width 121 height 20
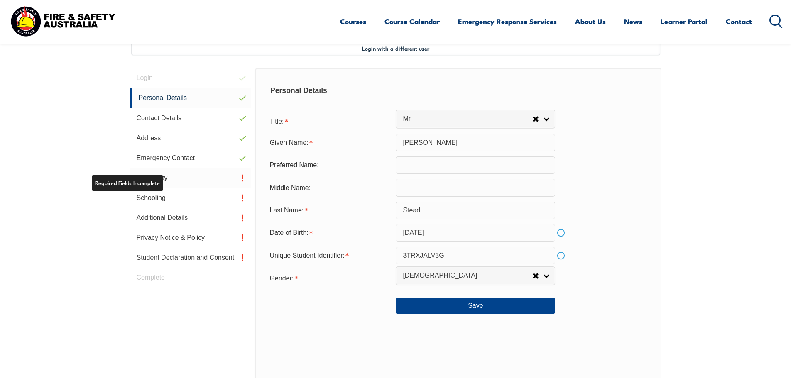
click at [156, 182] on link "Nationality" at bounding box center [190, 178] width 121 height 20
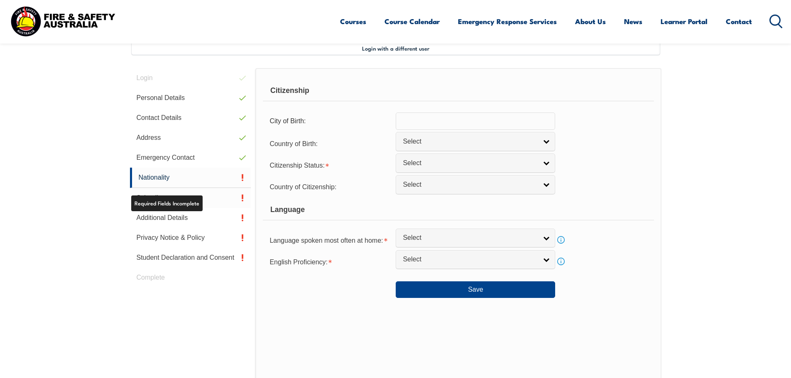
click at [232, 200] on link "Schooling" at bounding box center [190, 198] width 121 height 20
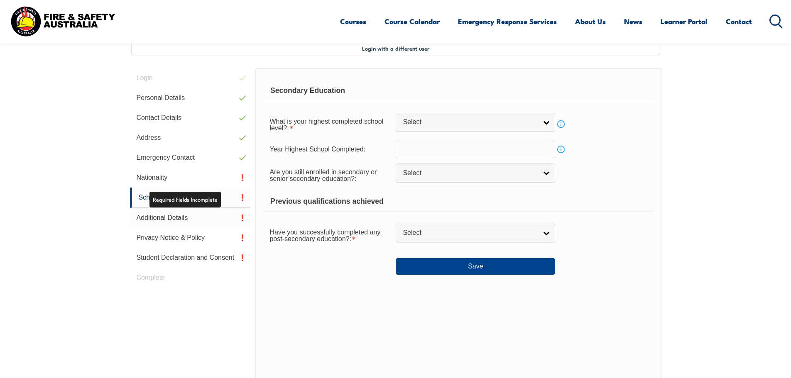
click at [155, 219] on link "Additional Details" at bounding box center [190, 218] width 121 height 20
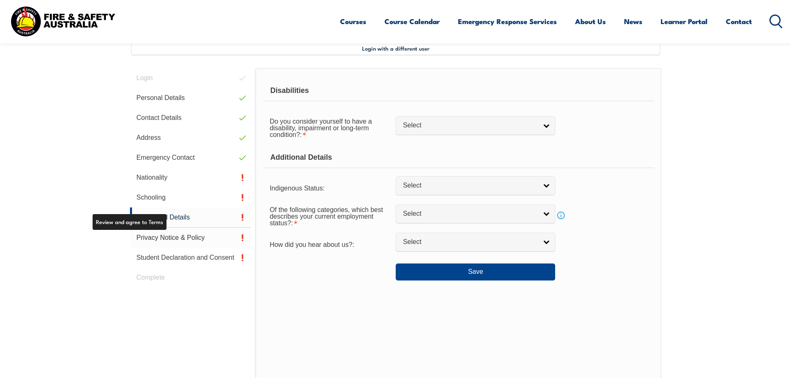
click at [157, 235] on link "Privacy Notice & Policy" at bounding box center [190, 238] width 121 height 20
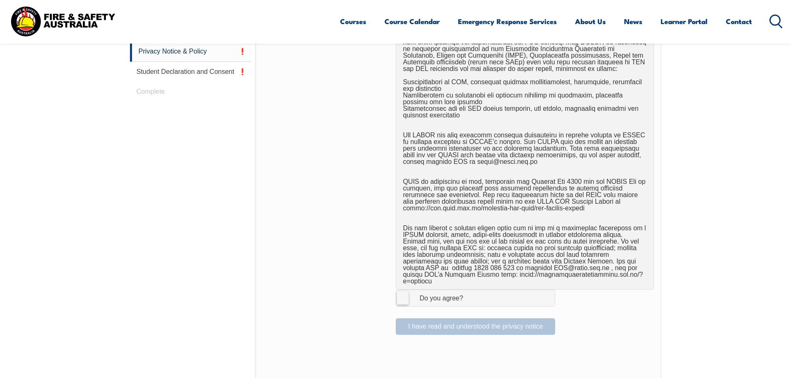
scroll to position [419, 0]
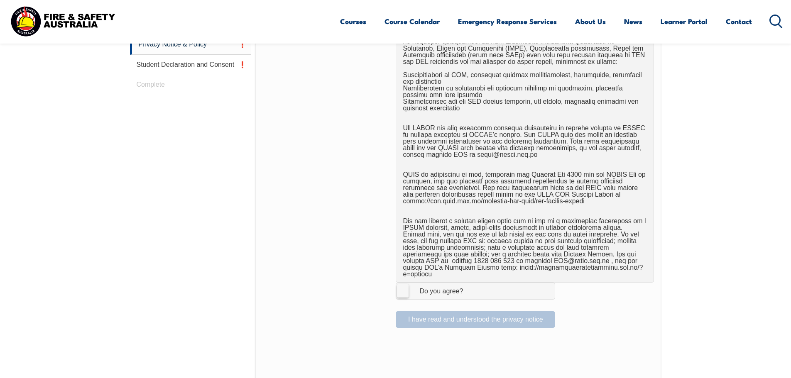
click at [400, 283] on label "I Agree Do you agree?" at bounding box center [475, 291] width 159 height 17
click at [470, 283] on input "I Agree Do you agree?" at bounding box center [477, 291] width 14 height 16
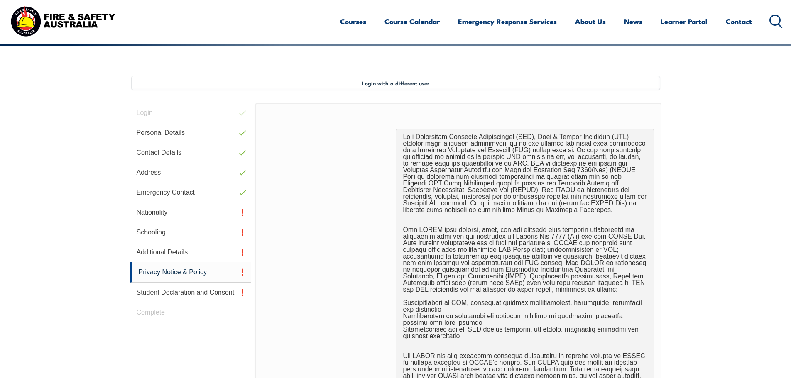
scroll to position [151, 0]
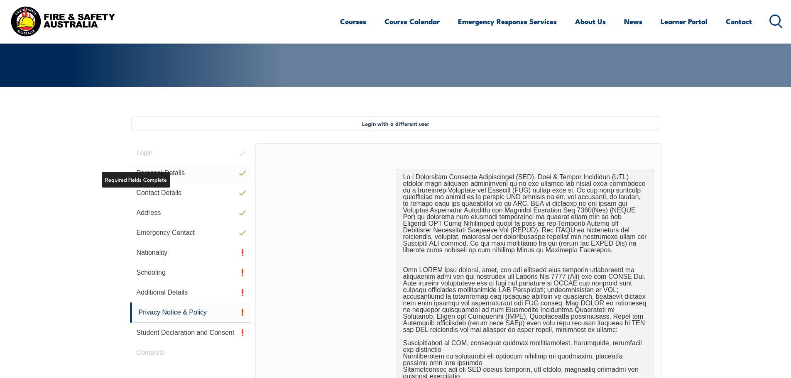
click at [175, 175] on link "Personal Details" at bounding box center [190, 173] width 121 height 20
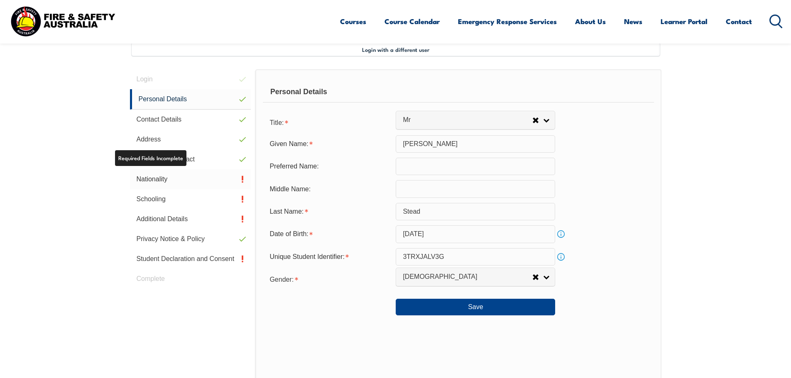
scroll to position [226, 0]
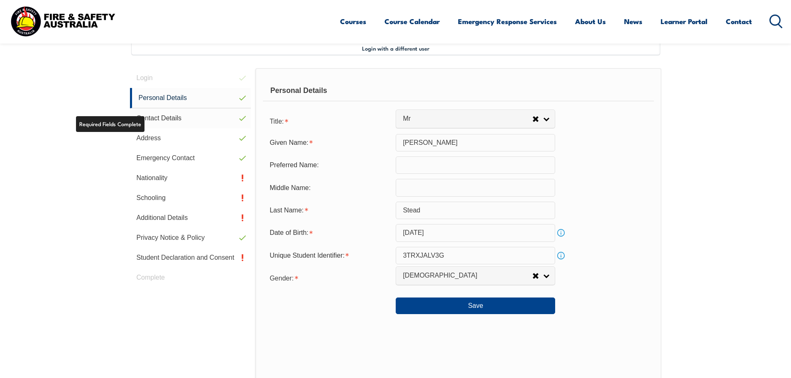
click at [157, 116] on link "Contact Details" at bounding box center [190, 118] width 121 height 20
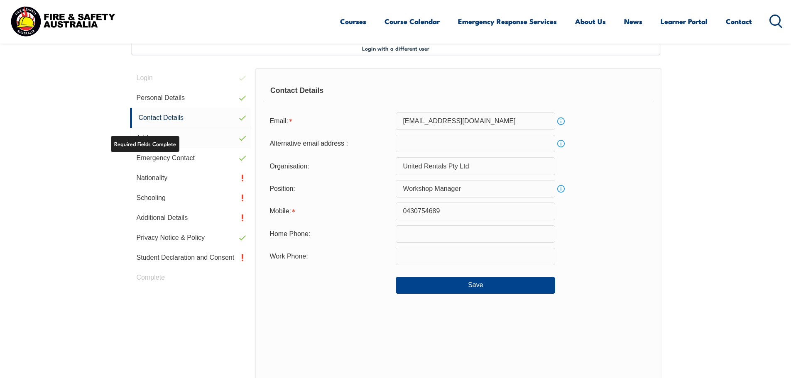
click at [164, 144] on link "Address" at bounding box center [190, 138] width 121 height 20
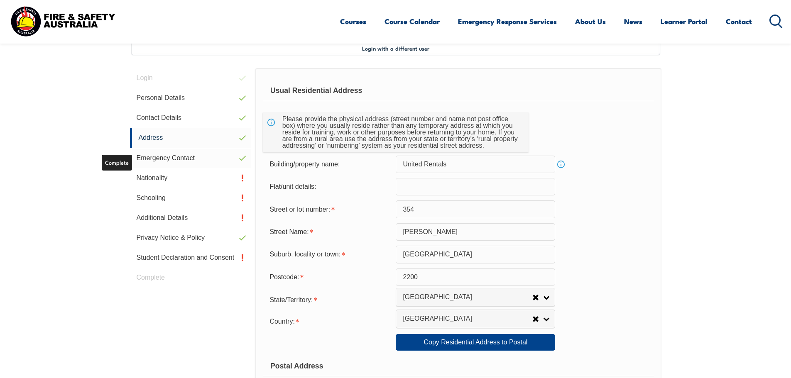
click at [165, 160] on link "Emergency Contact" at bounding box center [190, 158] width 121 height 20
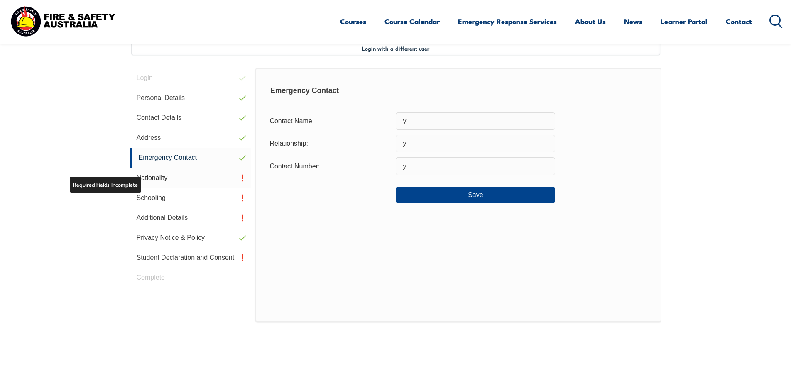
click at [163, 174] on link "Nationality" at bounding box center [190, 178] width 121 height 20
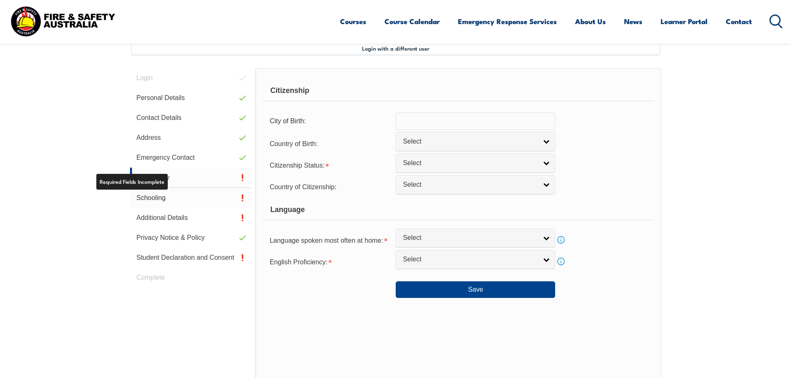
click at [161, 204] on link "Schooling" at bounding box center [190, 198] width 121 height 20
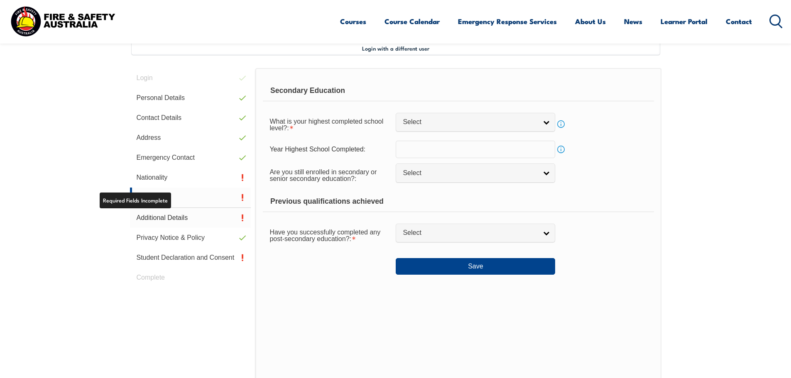
click at [166, 218] on link "Additional Details" at bounding box center [190, 218] width 121 height 20
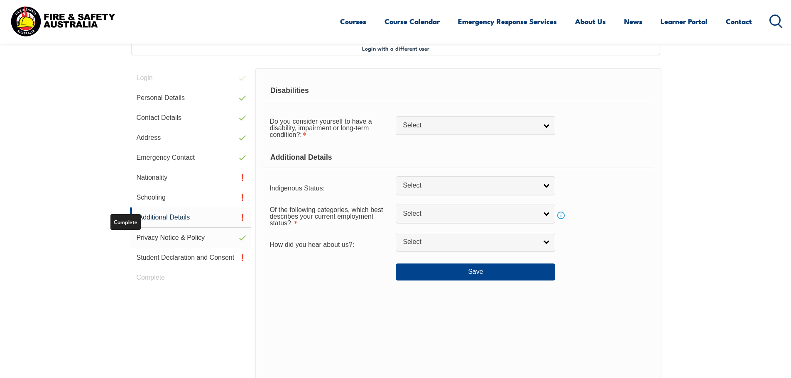
click at [178, 237] on link "Privacy Notice & Policy" at bounding box center [190, 238] width 121 height 20
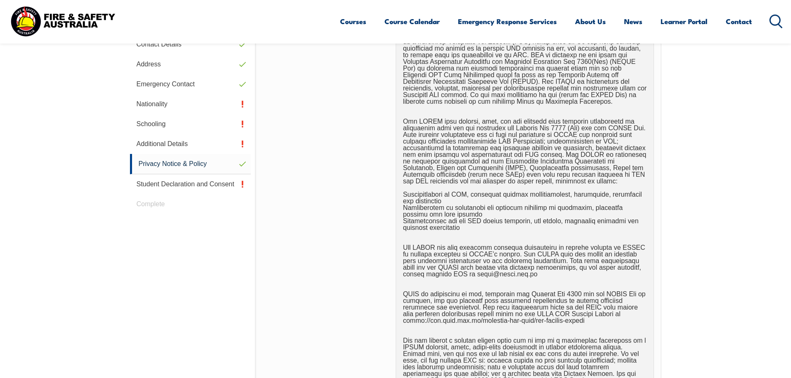
scroll to position [407, 0]
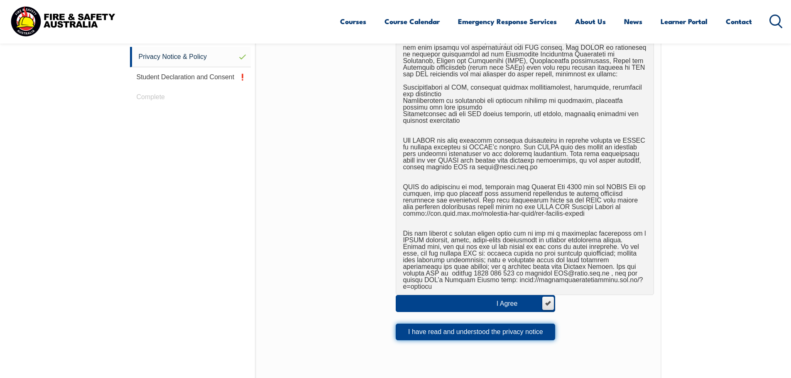
click at [470, 328] on button "I have read and understood the privacy notice" at bounding box center [475, 332] width 159 height 17
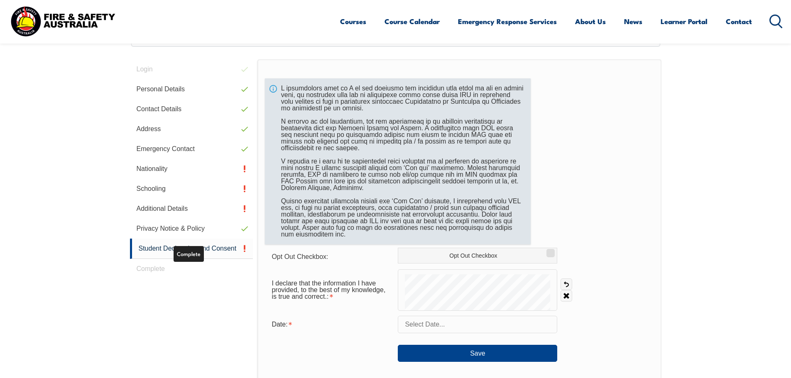
scroll to position [226, 0]
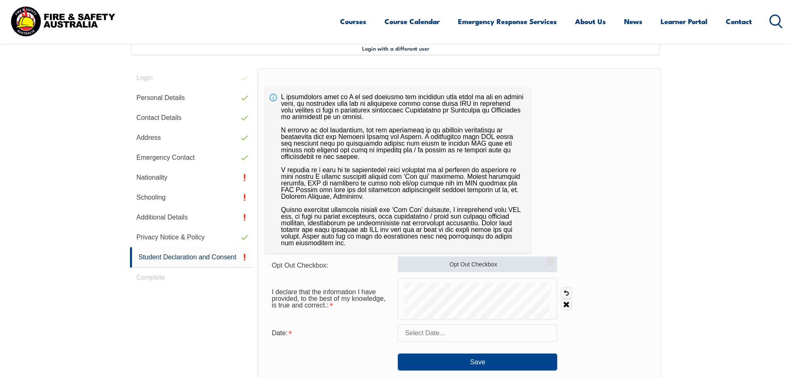
drag, startPoint x: 554, startPoint y: 260, endPoint x: 541, endPoint y: 265, distance: 14.3
click at [552, 259] on input "Opt Out Checkbox" at bounding box center [549, 259] width 5 height 1
checkbox input "true"
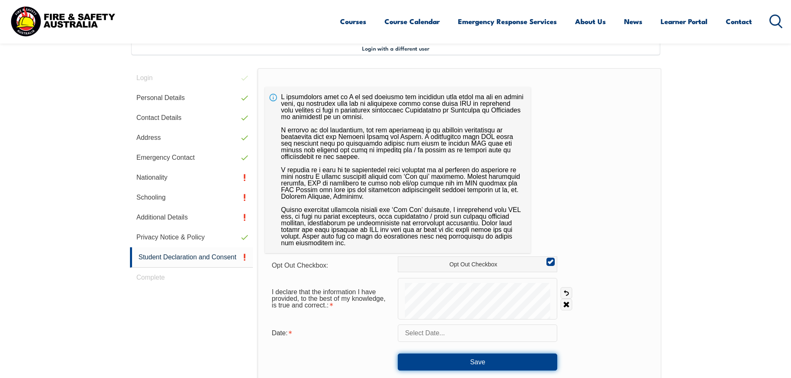
click at [481, 358] on button "Save" at bounding box center [477, 362] width 159 height 17
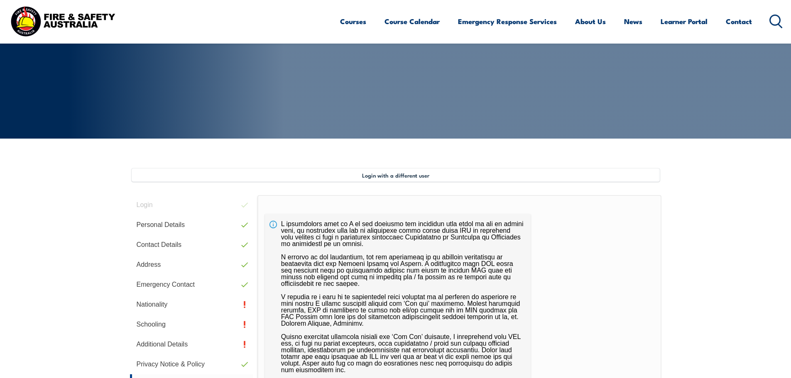
scroll to position [131, 0]
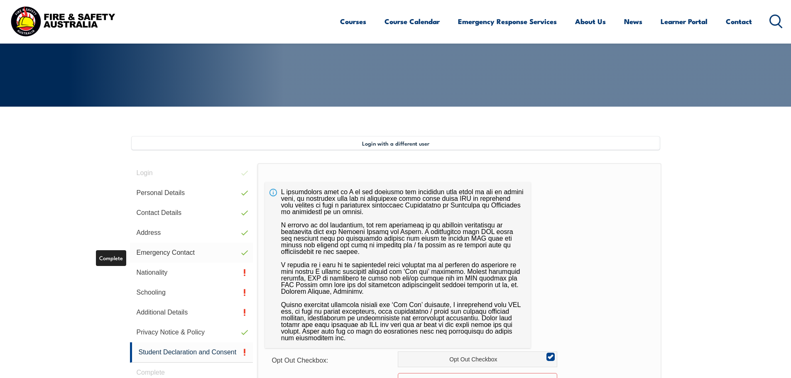
click at [169, 250] on link "Emergency Contact" at bounding box center [191, 253] width 123 height 20
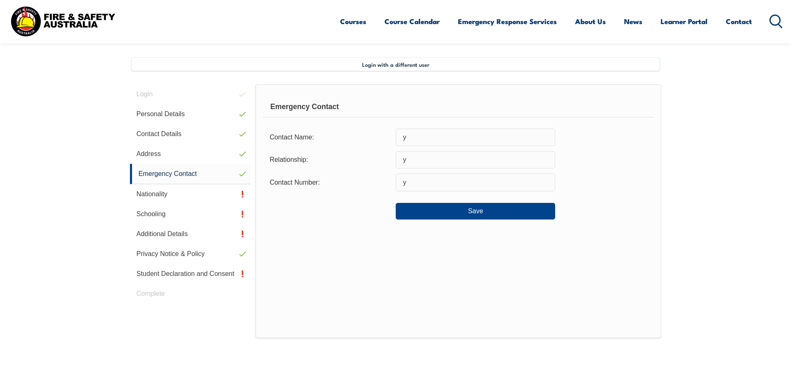
scroll to position [226, 0]
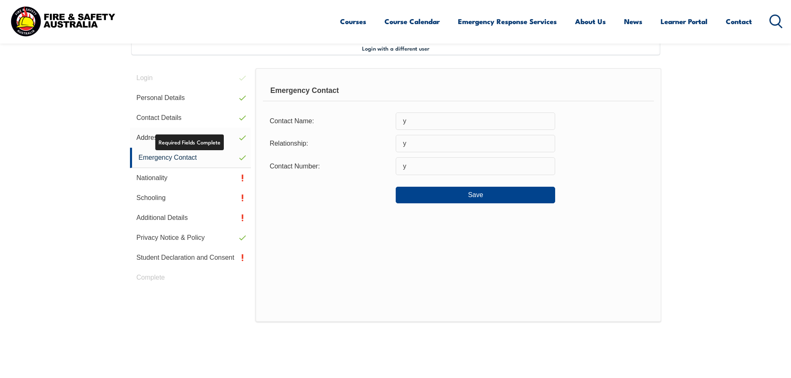
click at [145, 135] on link "Address" at bounding box center [190, 138] width 121 height 20
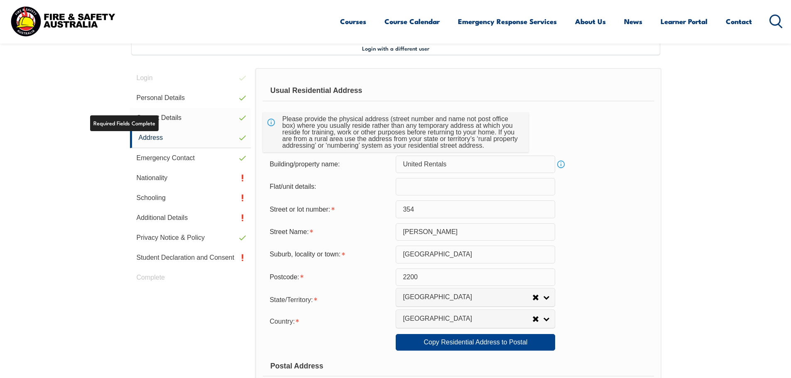
click at [159, 120] on link "Contact Details" at bounding box center [190, 118] width 121 height 20
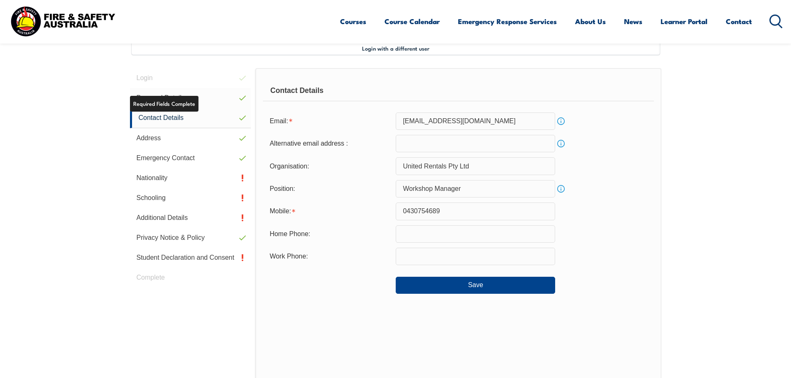
click at [188, 103] on link "Personal Details" at bounding box center [190, 98] width 121 height 20
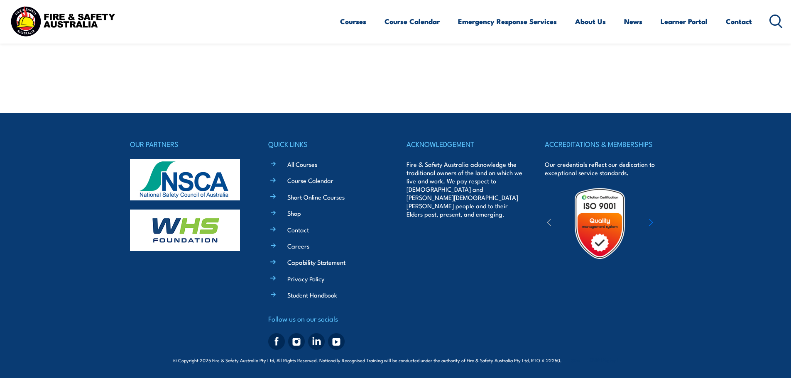
scroll to position [0, 0]
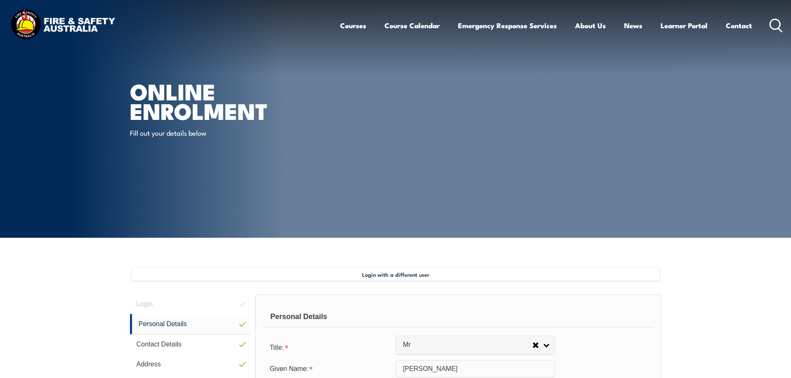
click at [621, 190] on article "Online Enrolment Fill out your details below" at bounding box center [395, 119] width 531 height 238
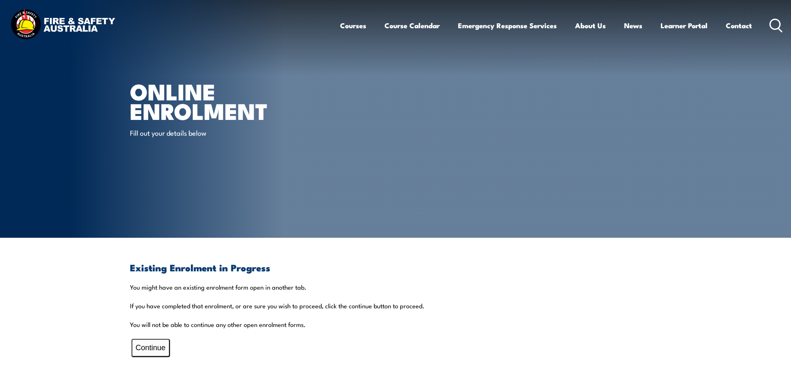
click at [149, 343] on button "Continue" at bounding box center [151, 348] width 38 height 18
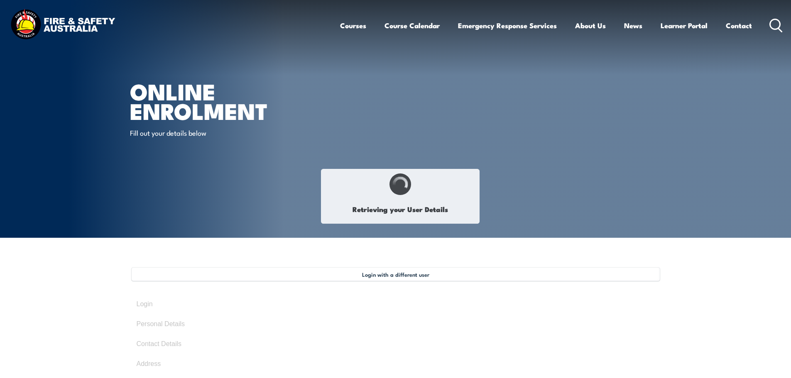
select select "Mr"
type input "[PERSON_NAME]"
type input "Stead"
type input "[DATE]"
type input "3TRXJALV3G"
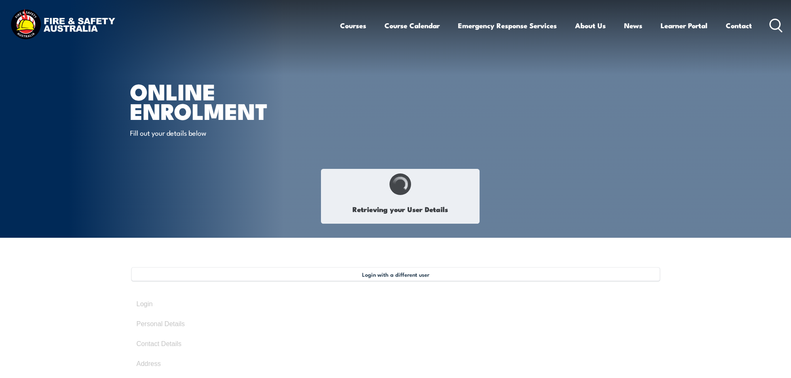
select select "M"
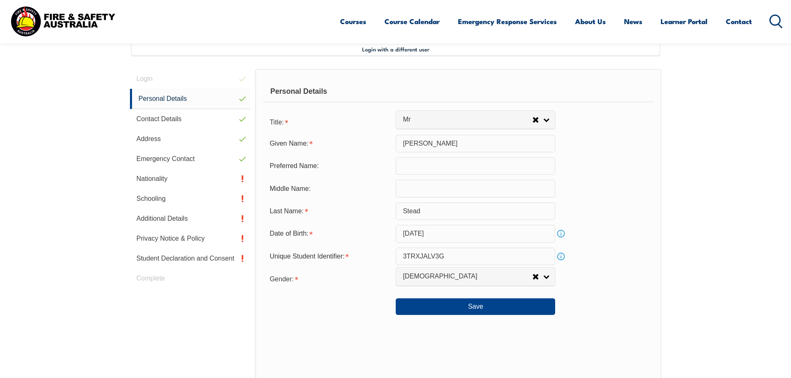
scroll to position [226, 0]
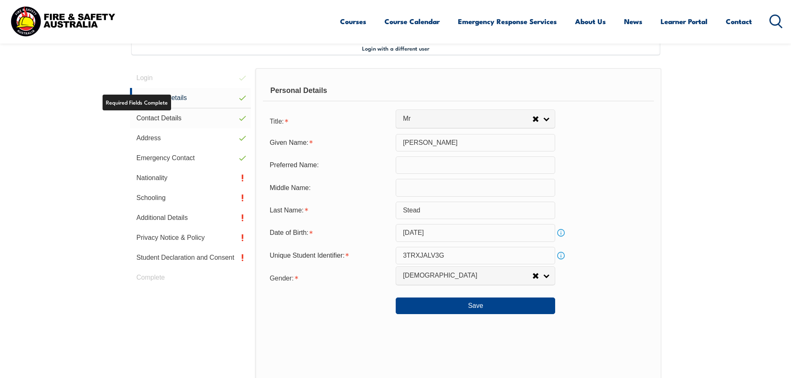
click at [164, 119] on link "Contact Details" at bounding box center [190, 118] width 121 height 20
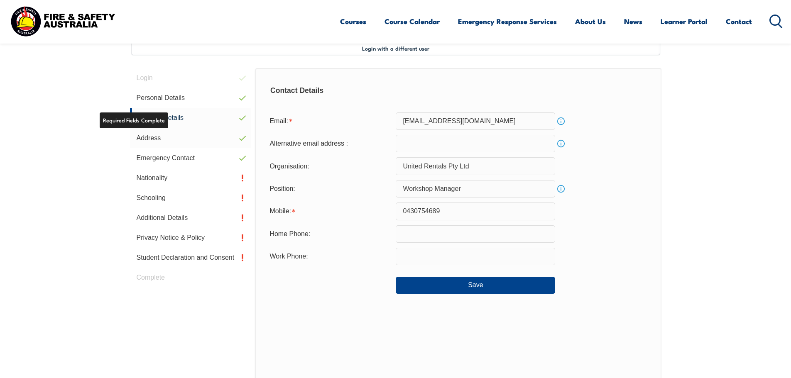
click at [149, 142] on link "Address" at bounding box center [190, 138] width 121 height 20
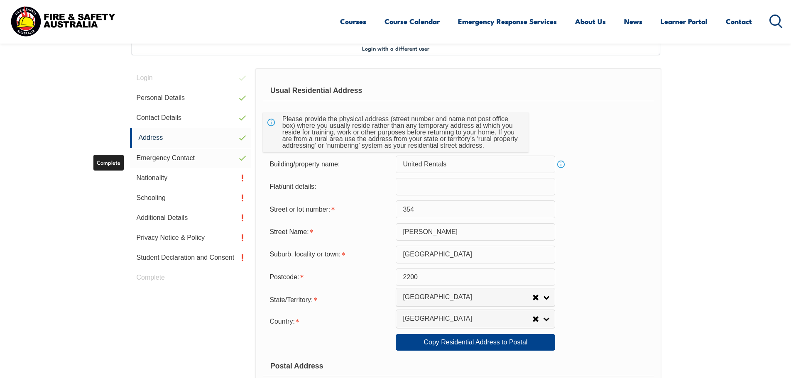
click at [167, 159] on link "Emergency Contact" at bounding box center [190, 158] width 121 height 20
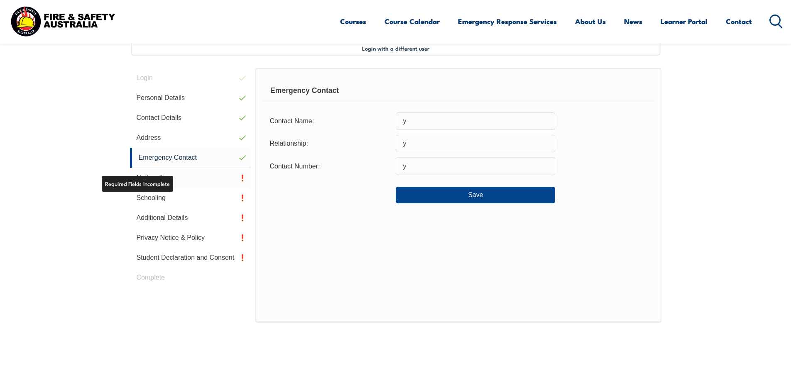
click at [194, 184] on link "Nationality" at bounding box center [190, 178] width 121 height 20
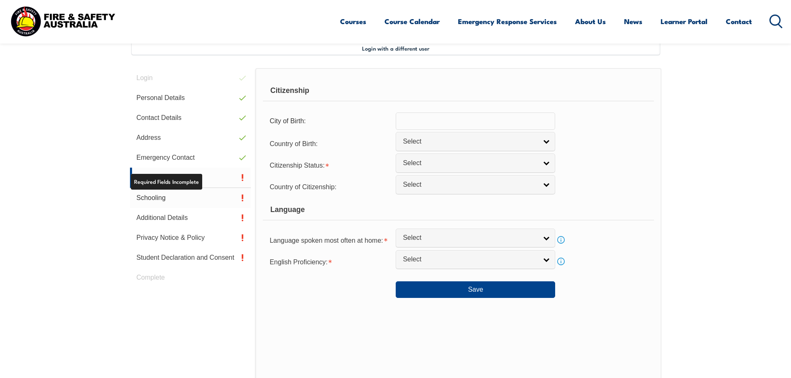
click at [154, 198] on link "Schooling" at bounding box center [190, 198] width 121 height 20
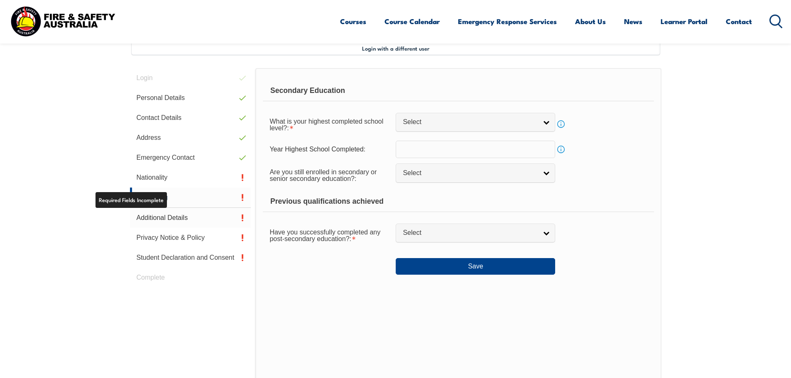
click at [164, 216] on link "Additional Details" at bounding box center [190, 218] width 121 height 20
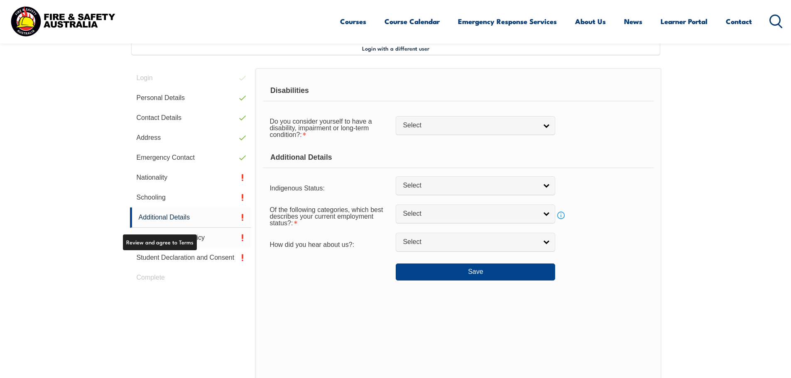
click at [204, 237] on link "Privacy Notice & Policy" at bounding box center [190, 238] width 121 height 20
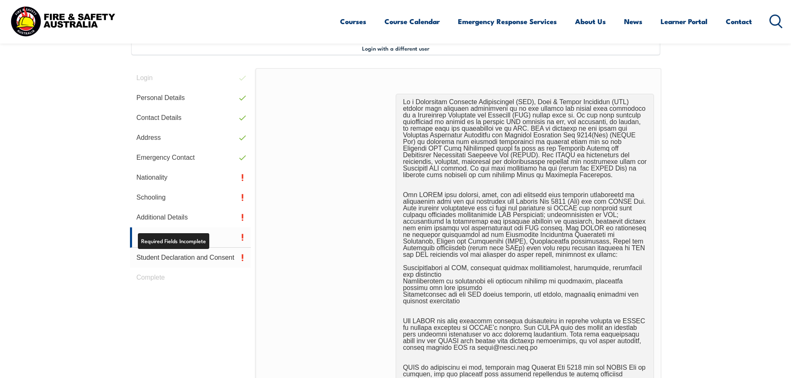
click at [198, 254] on link "Student Declaration and Consent" at bounding box center [190, 258] width 121 height 20
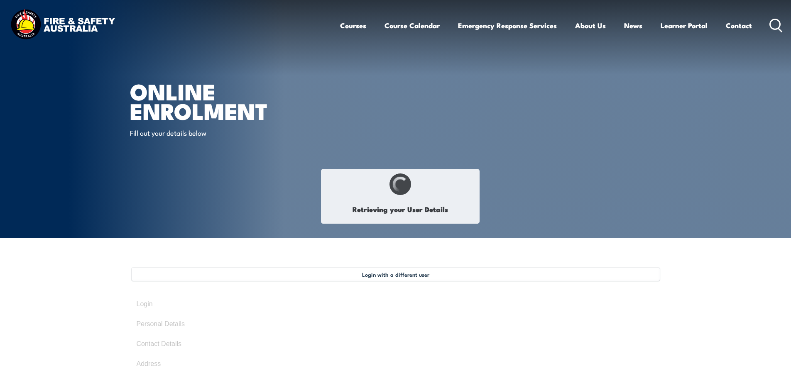
select select "Mr"
type input "[PERSON_NAME]"
type input "Stead"
type input "[DATE]"
type input "3TRXJALV3G"
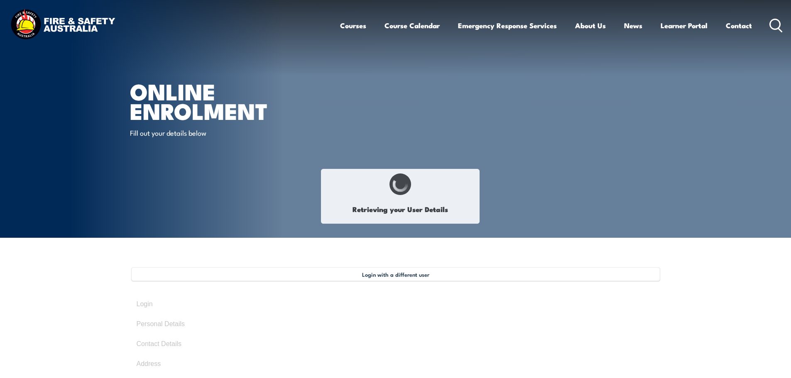
select select "M"
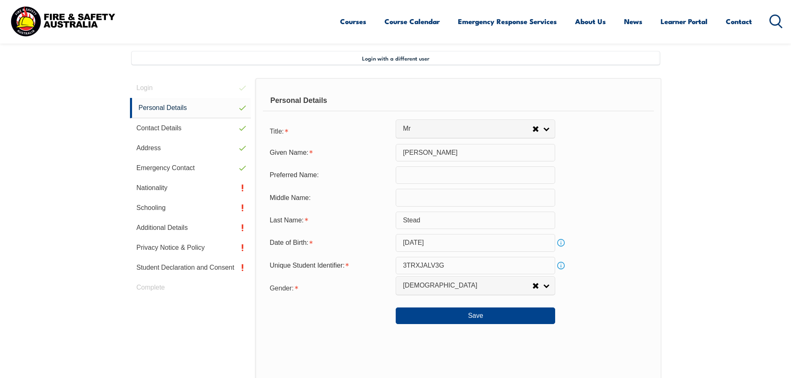
scroll to position [226, 0]
